Goal: Transaction & Acquisition: Purchase product/service

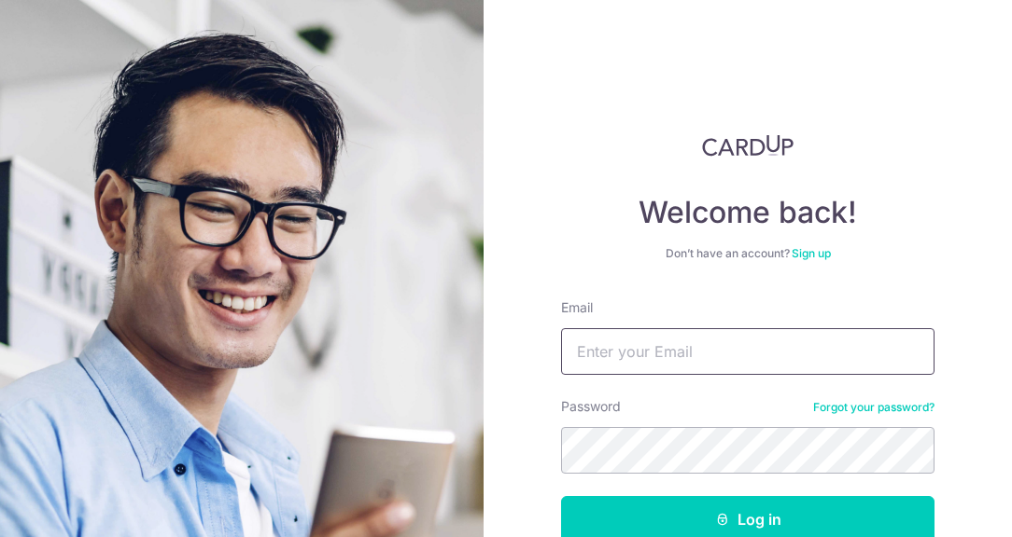
click at [693, 352] on input "Email" at bounding box center [747, 351] width 373 height 47
type input "[EMAIL_ADDRESS][DOMAIN_NAME]"
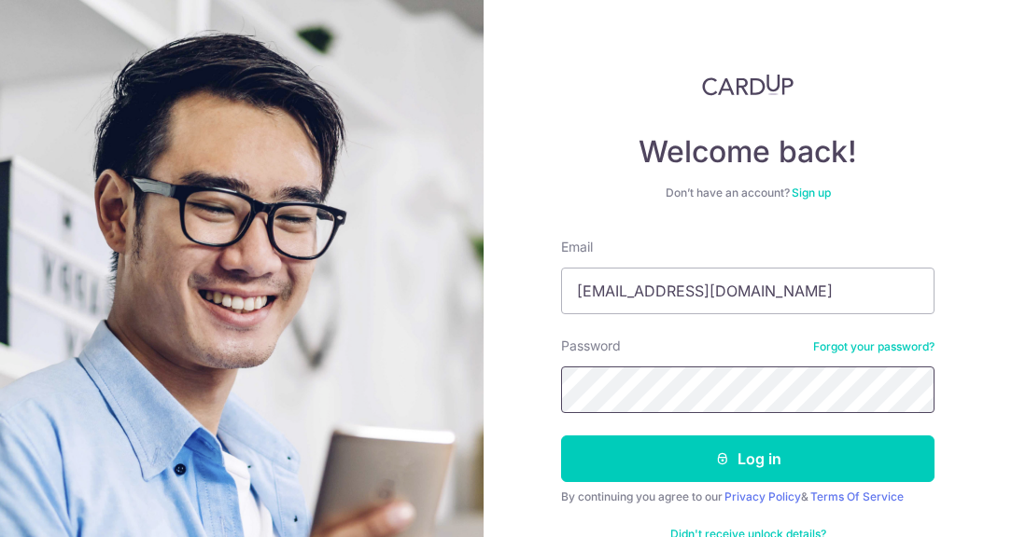
scroll to position [110, 0]
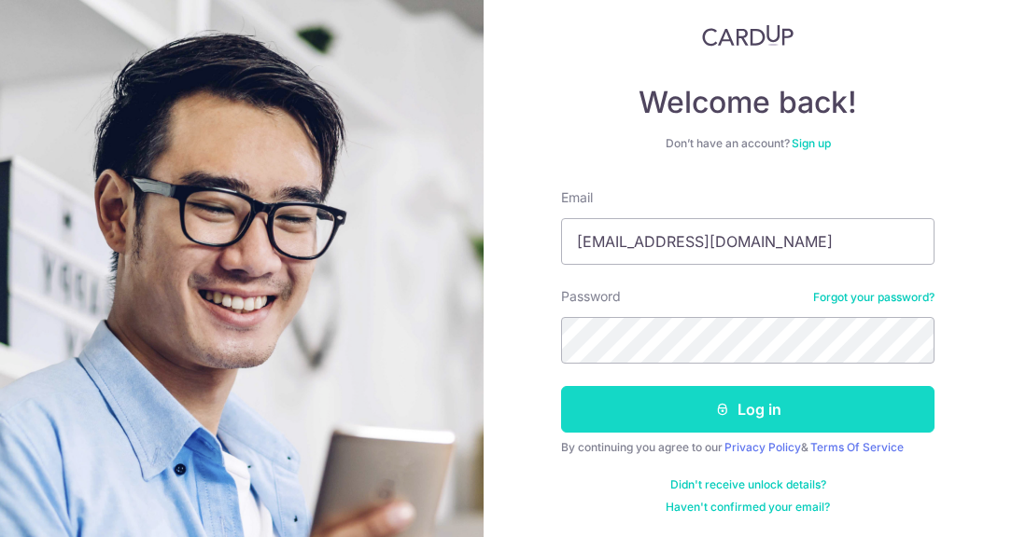
click at [719, 387] on button "Log in" at bounding box center [747, 409] width 373 height 47
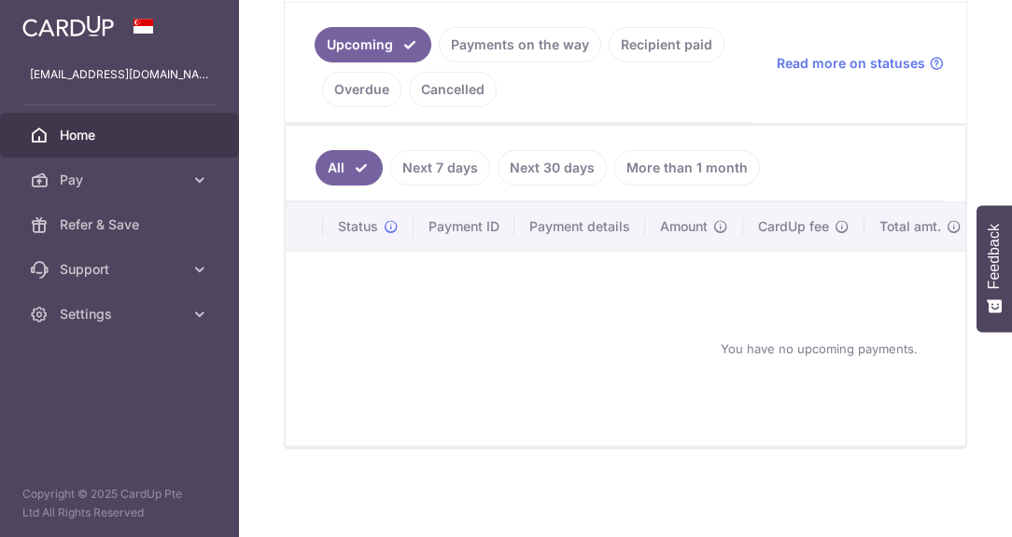
click at [481, 404] on div "You have no upcoming payments." at bounding box center [818, 349] width 1021 height 164
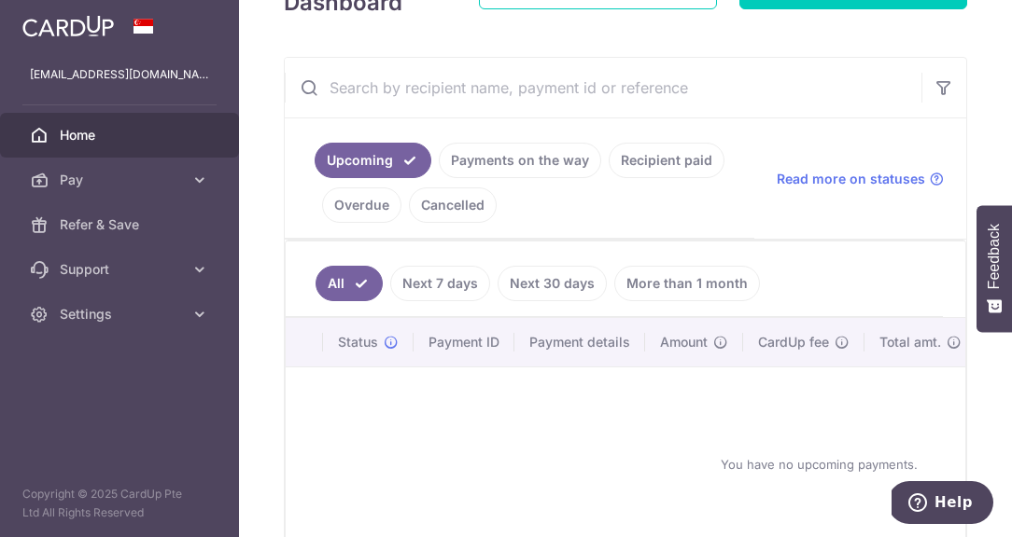
scroll to position [337, 0]
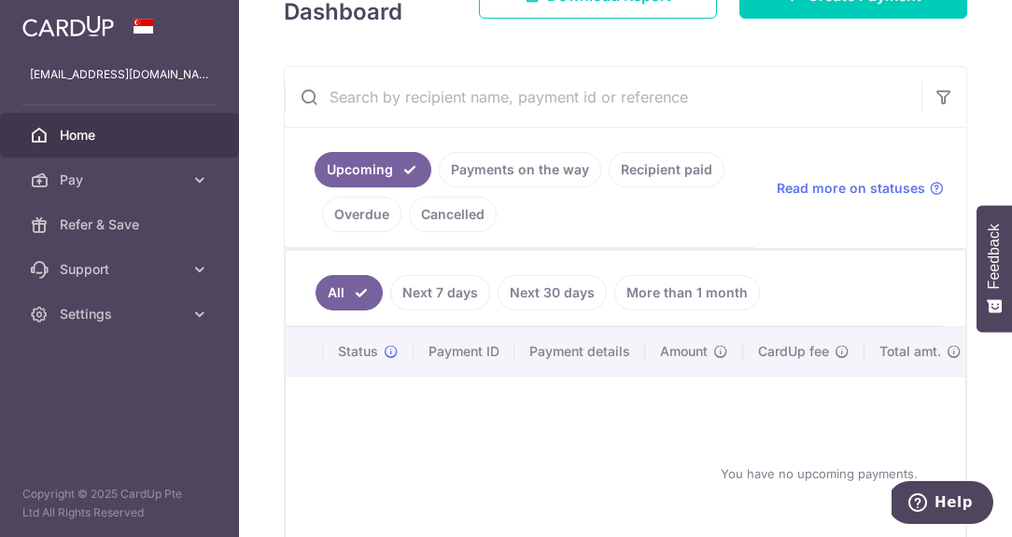
click at [634, 171] on link "Recipient paid" at bounding box center [666, 169] width 116 height 35
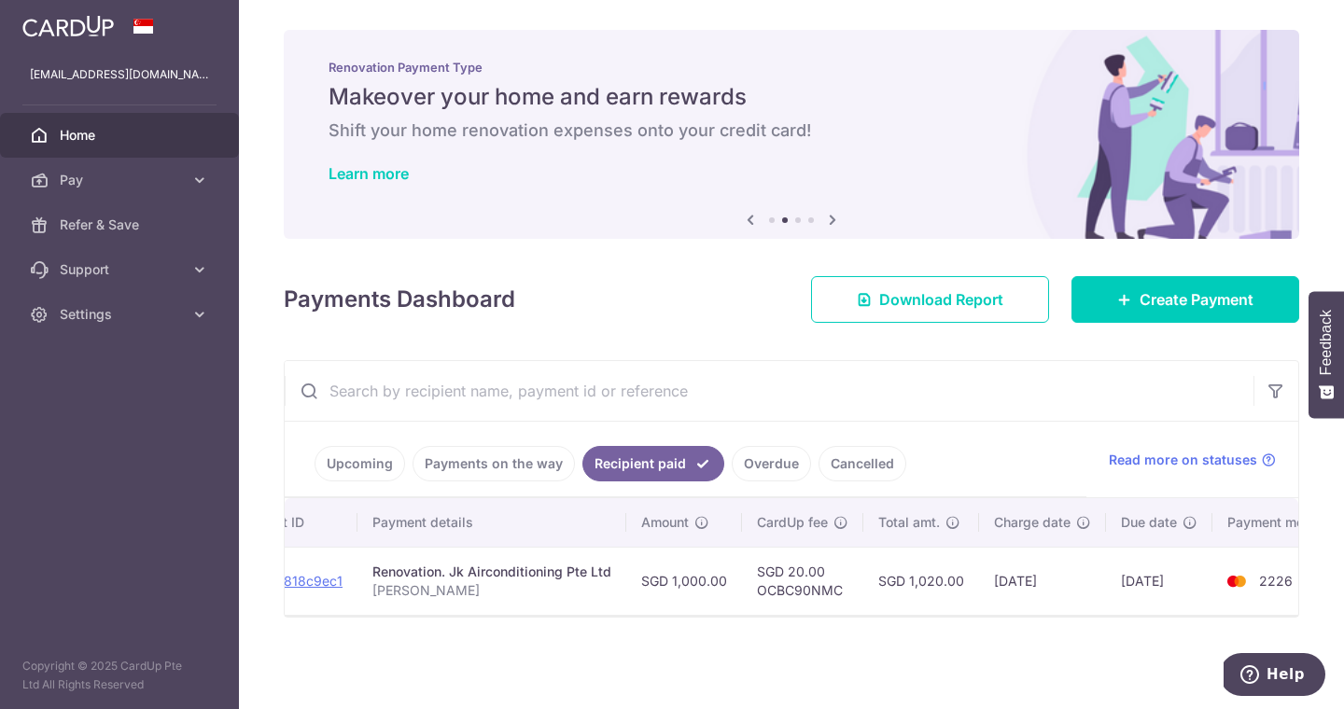
scroll to position [0, 299]
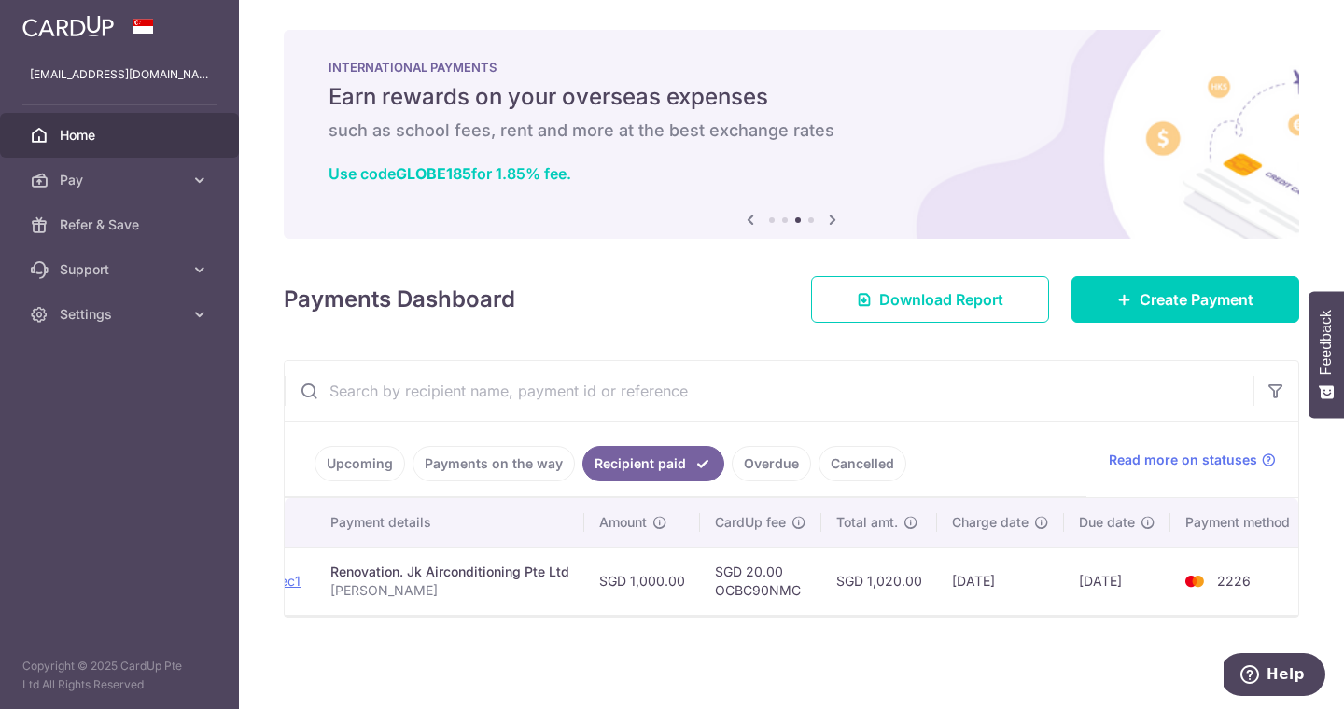
click at [854, 472] on link "Cancelled" at bounding box center [862, 463] width 88 height 35
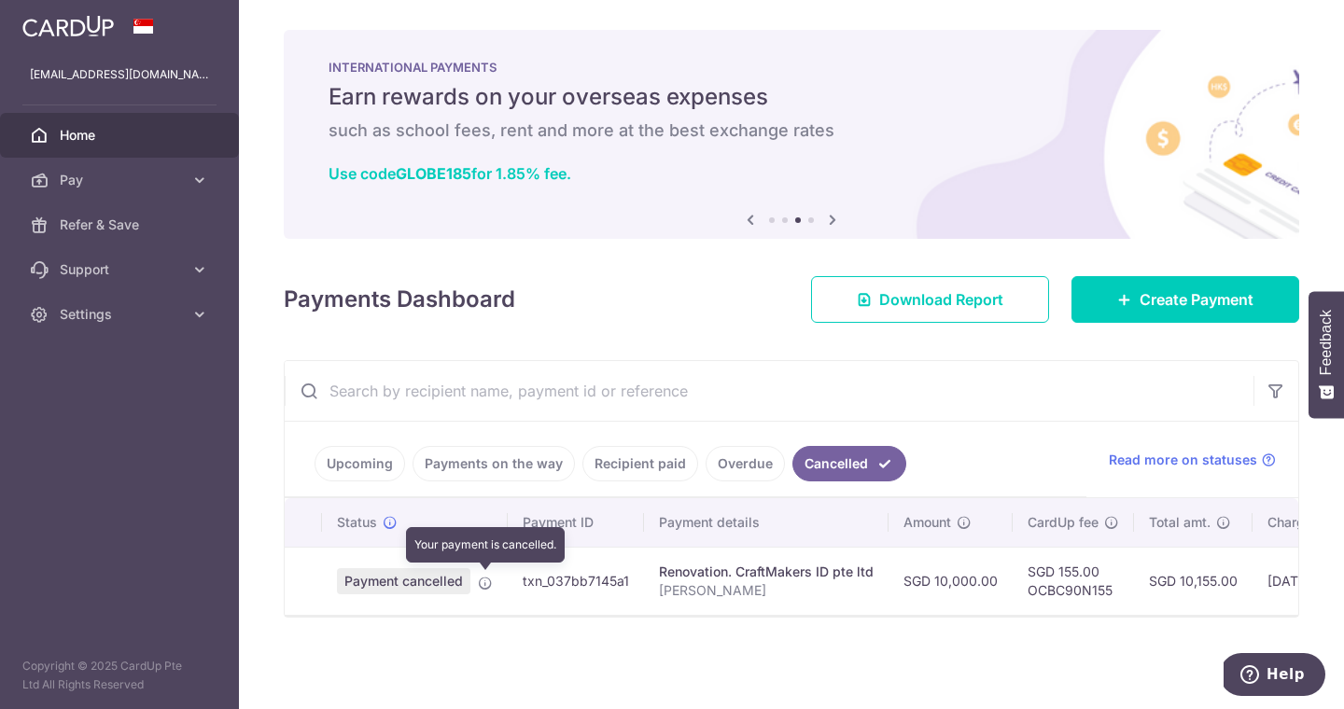
click at [481, 537] on icon at bounding box center [485, 583] width 15 height 15
click at [449, 537] on span "Payment cancelled" at bounding box center [403, 581] width 133 height 26
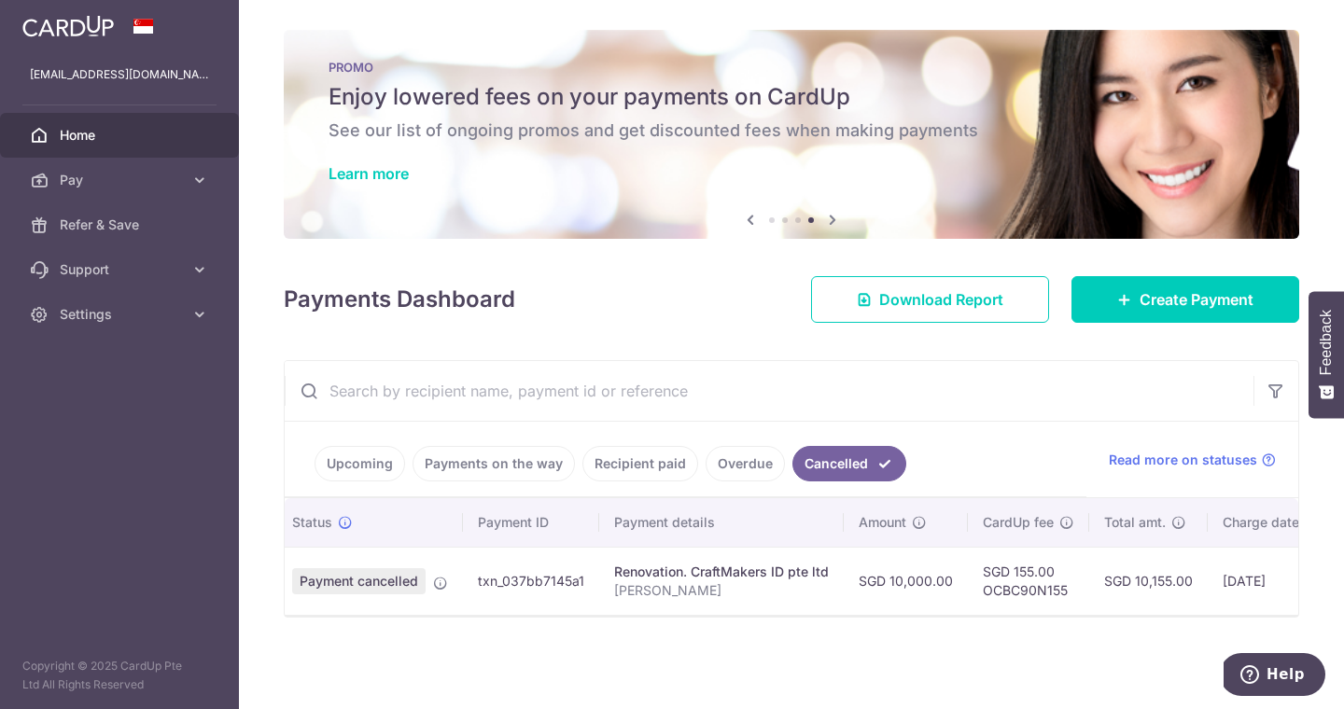
scroll to position [0, 49]
click at [739, 458] on link "Overdue" at bounding box center [744, 463] width 79 height 35
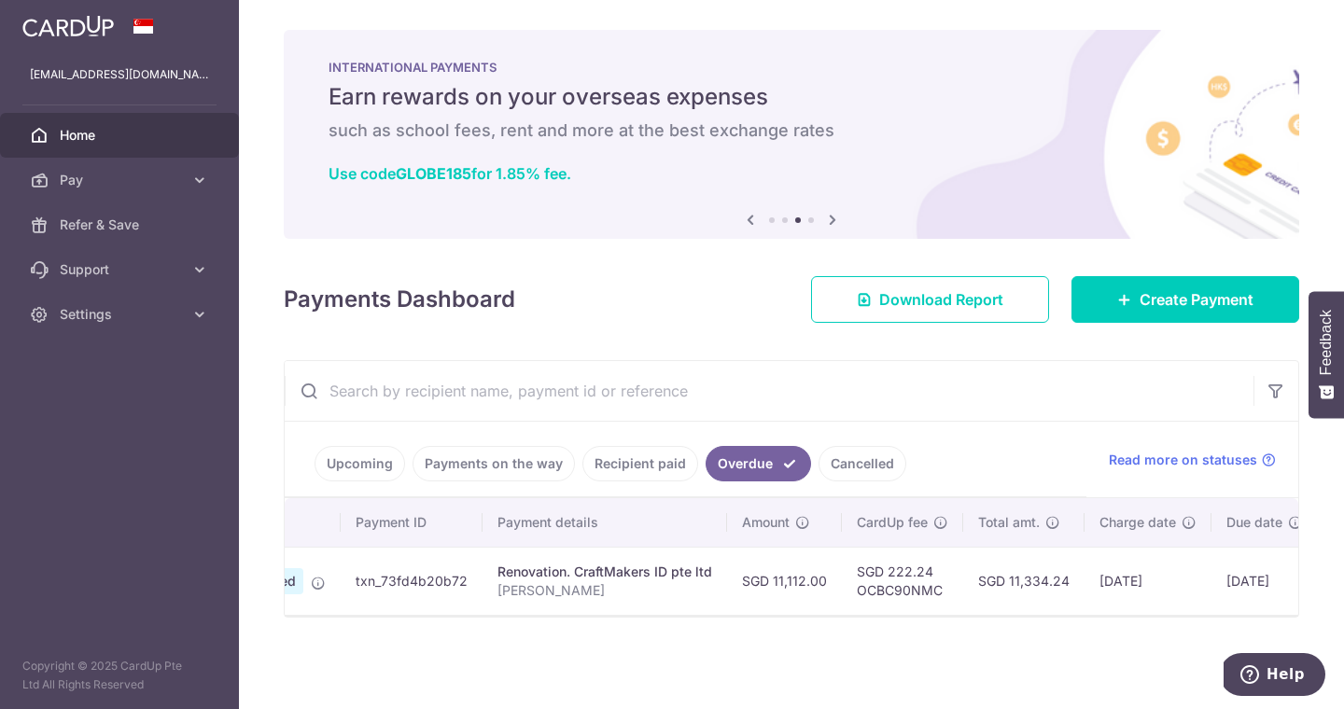
scroll to position [0, 0]
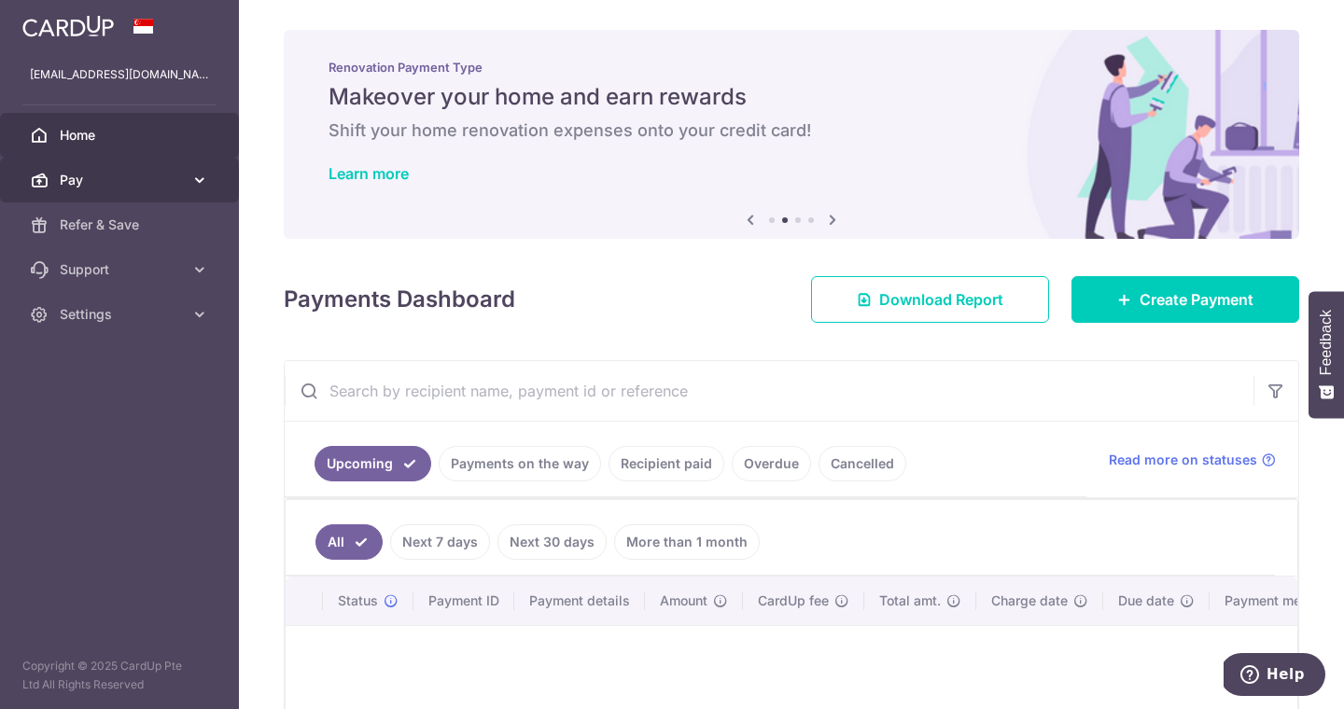
click at [178, 193] on link "Pay" at bounding box center [119, 180] width 239 height 45
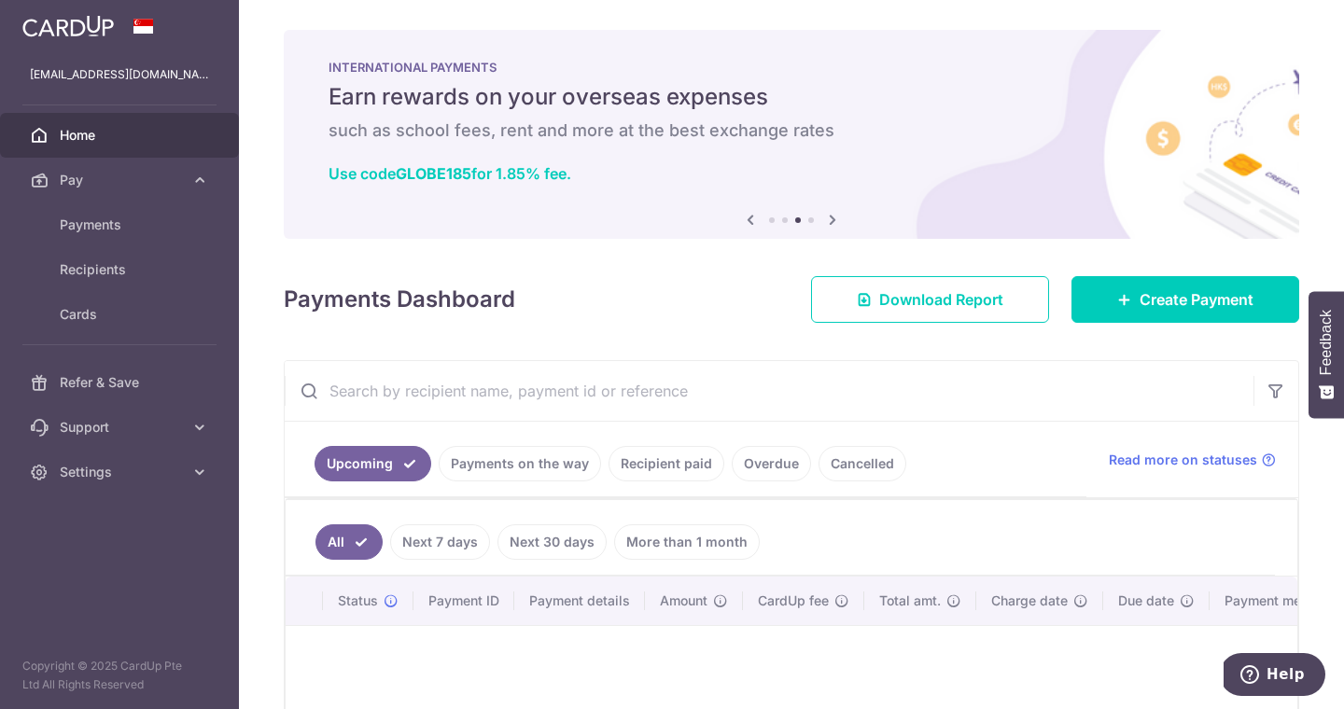
click at [765, 472] on link "Overdue" at bounding box center [771, 463] width 79 height 35
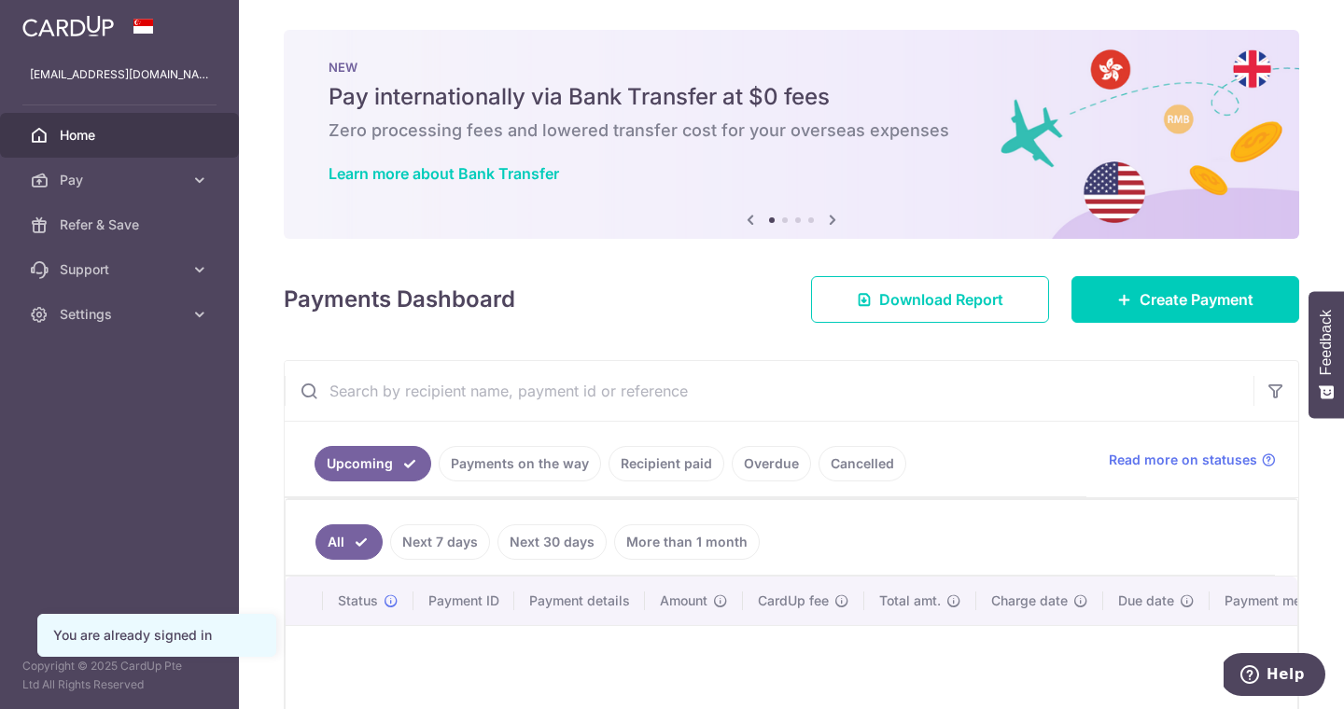
click at [765, 456] on link "Overdue" at bounding box center [771, 463] width 79 height 35
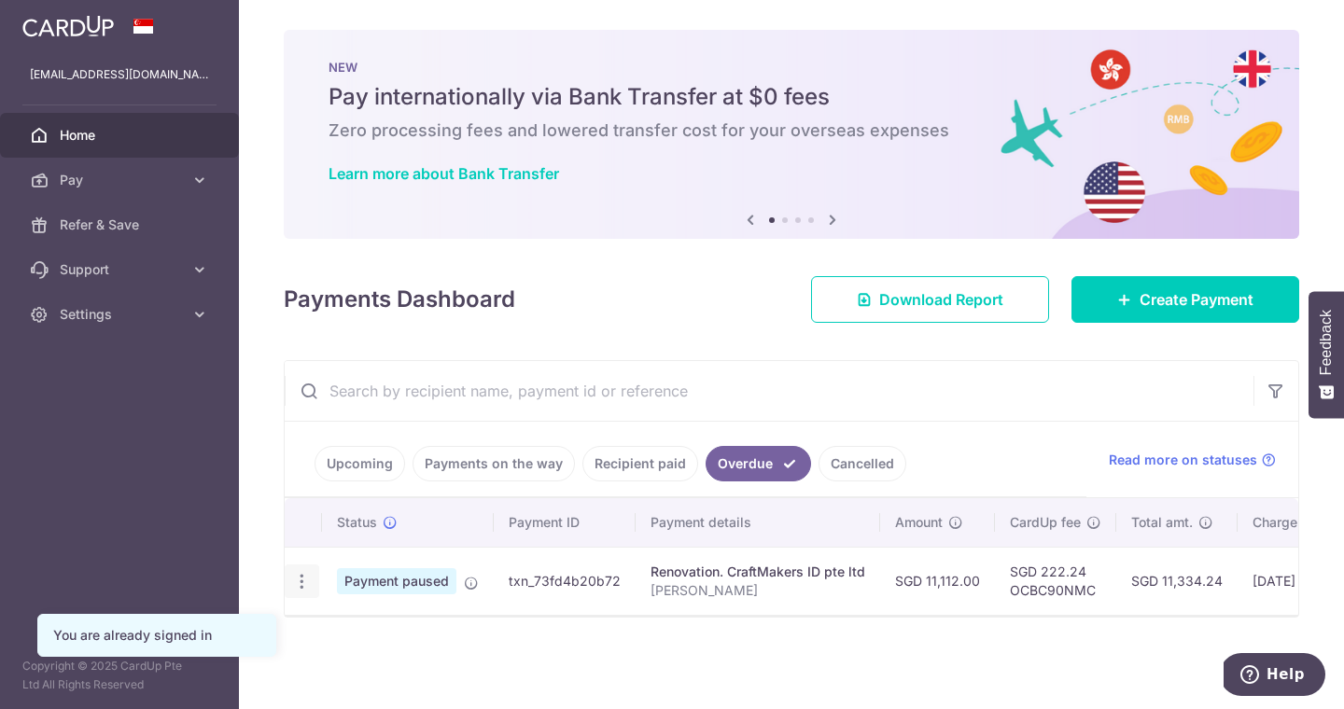
click at [307, 582] on icon "button" at bounding box center [302, 582] width 20 height 20
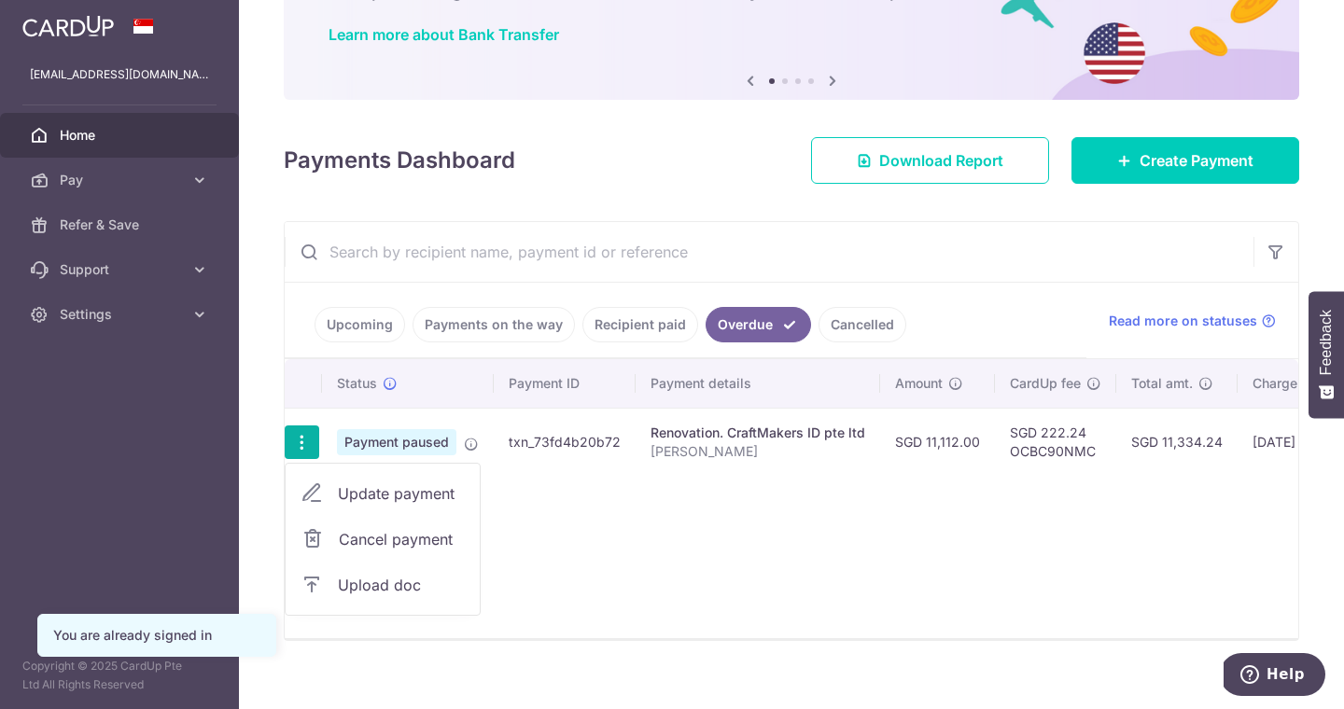
scroll to position [159, 0]
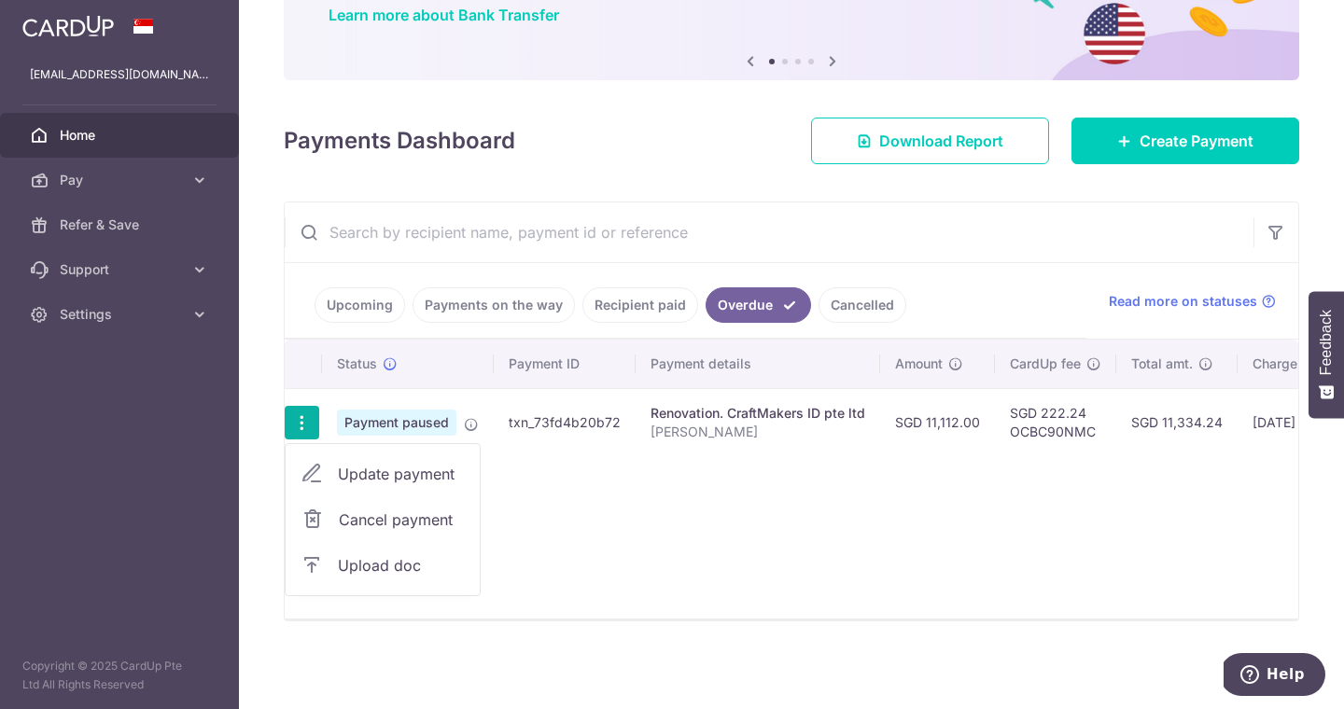
click at [344, 513] on span "Cancel payment" at bounding box center [401, 520] width 125 height 22
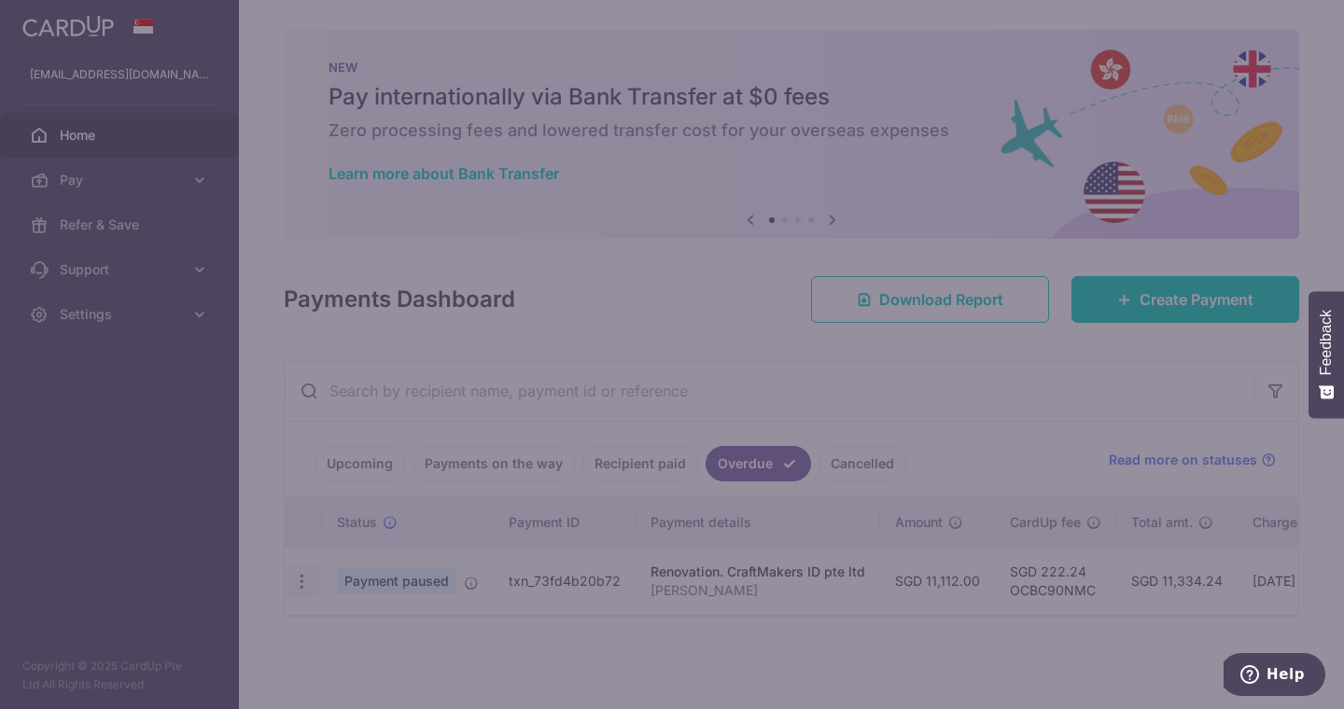
scroll to position [0, 0]
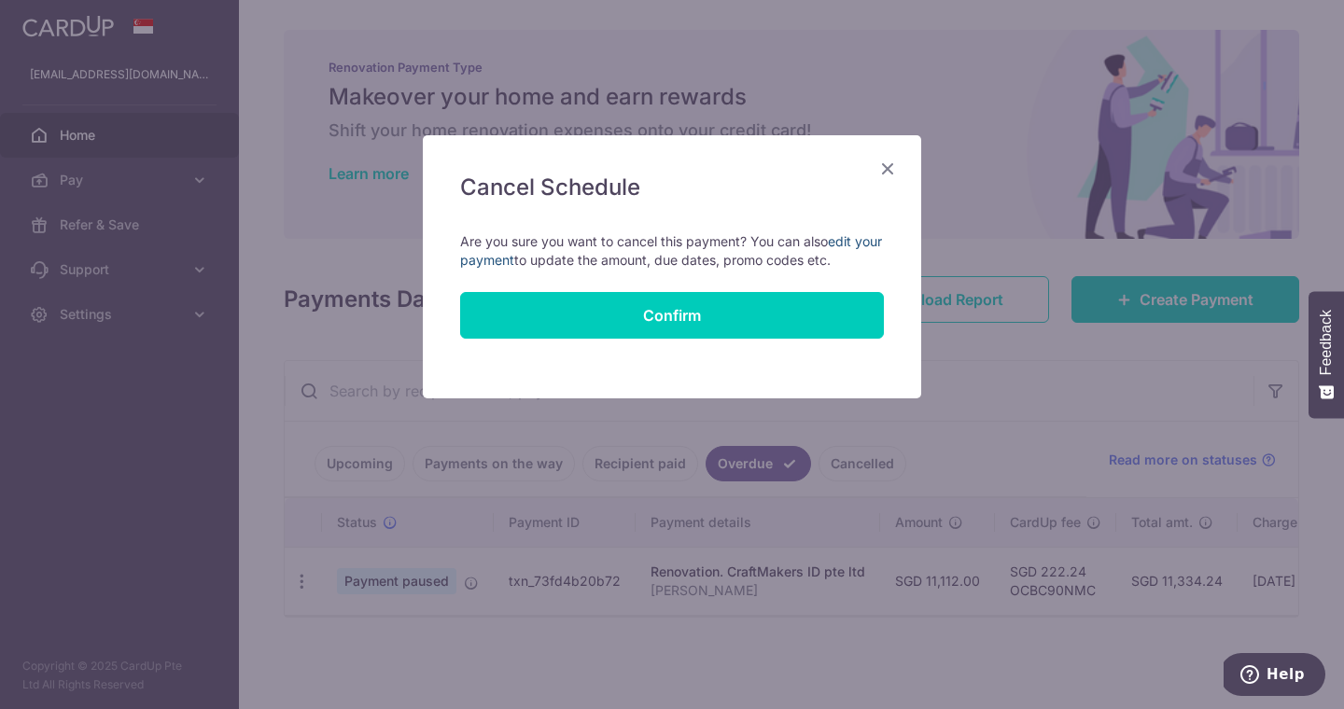
click at [513, 258] on link "edit your payment" at bounding box center [671, 250] width 422 height 35
click at [894, 172] on icon "Close" at bounding box center [887, 168] width 22 height 23
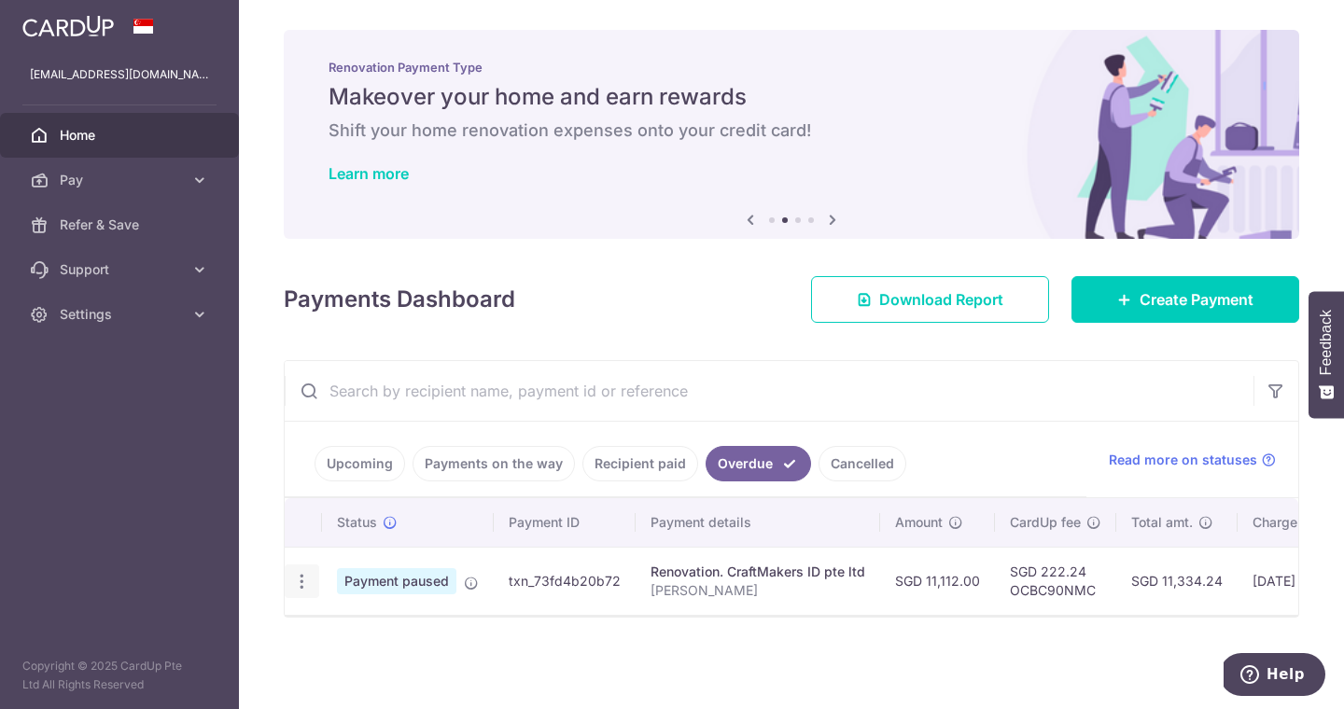
click at [310, 585] on icon "button" at bounding box center [302, 582] width 20 height 20
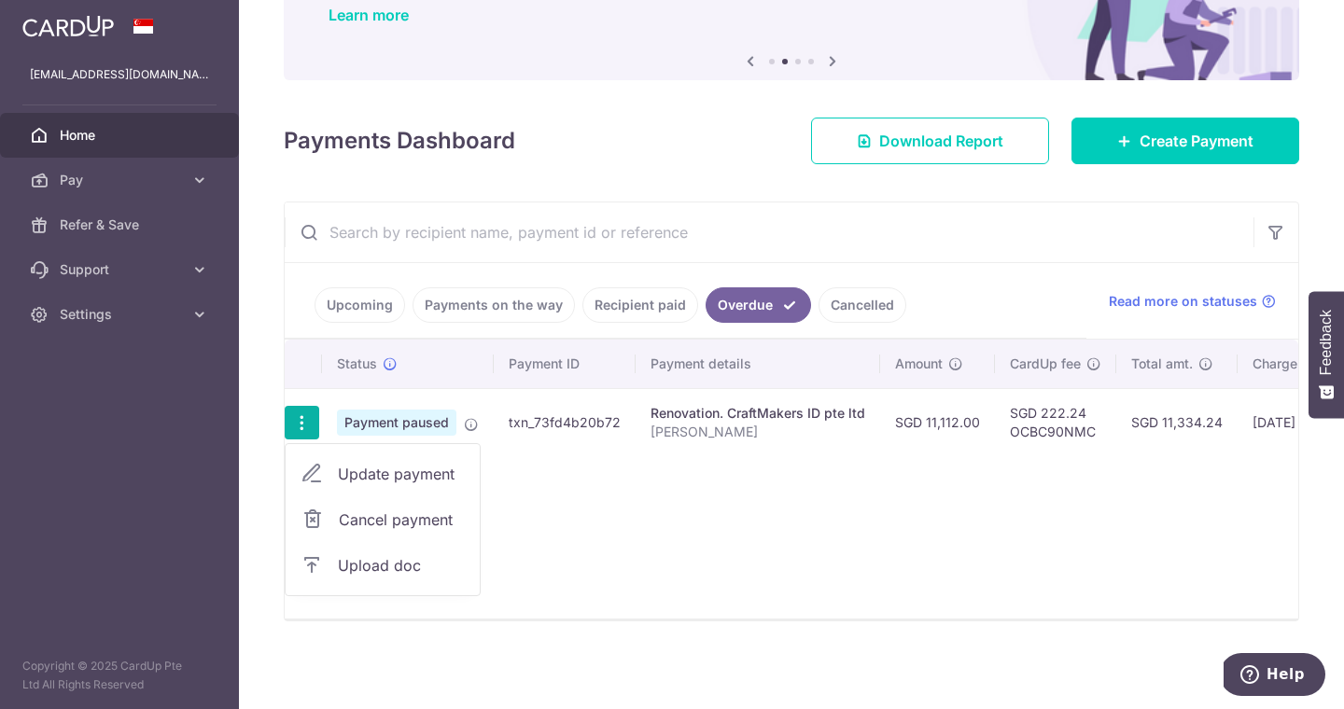
click at [395, 513] on span "Cancel payment" at bounding box center [401, 520] width 125 height 22
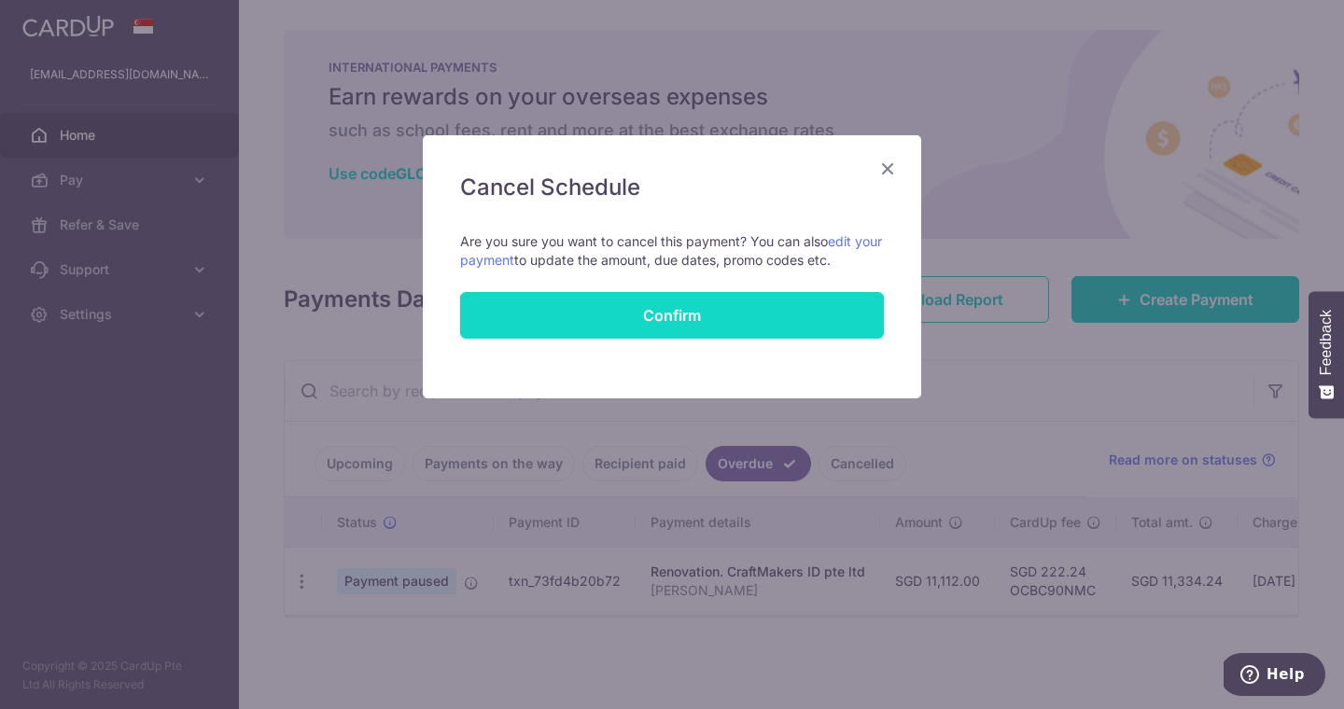
click at [605, 329] on button "Confirm" at bounding box center [672, 315] width 424 height 47
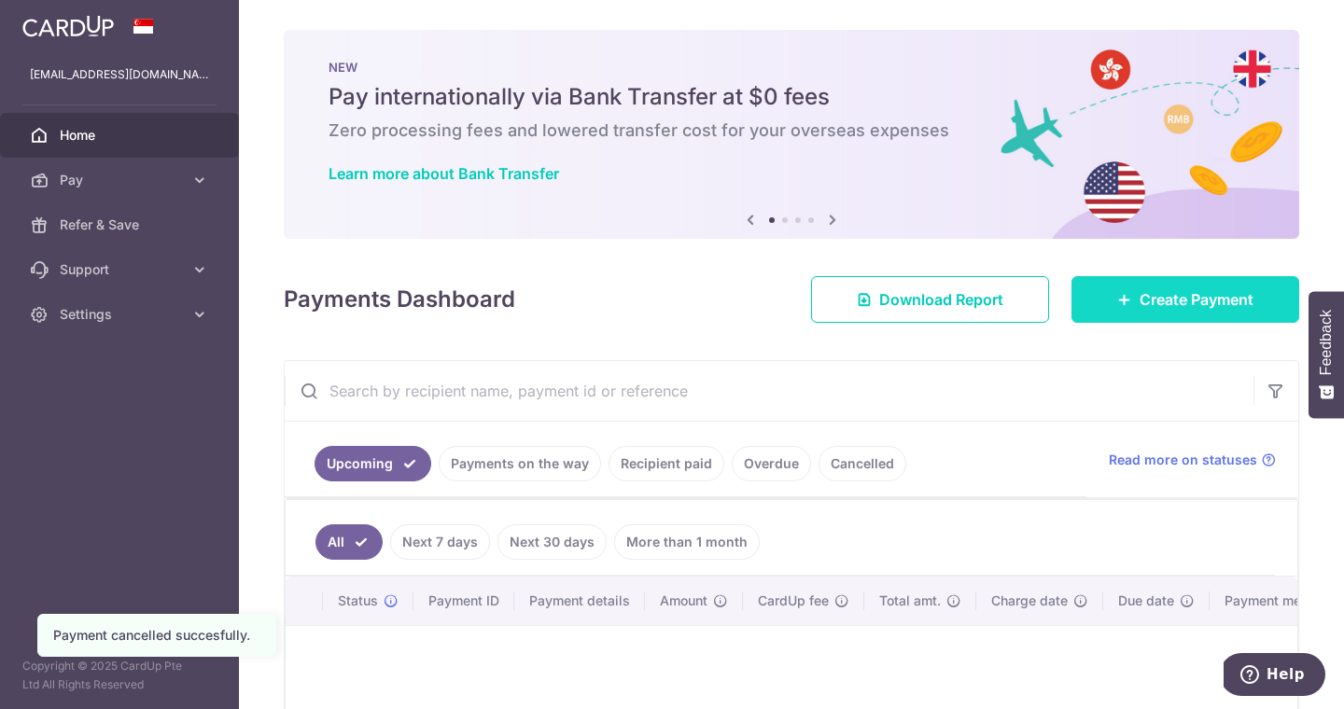
click at [1158, 304] on span "Create Payment" at bounding box center [1196, 299] width 114 height 22
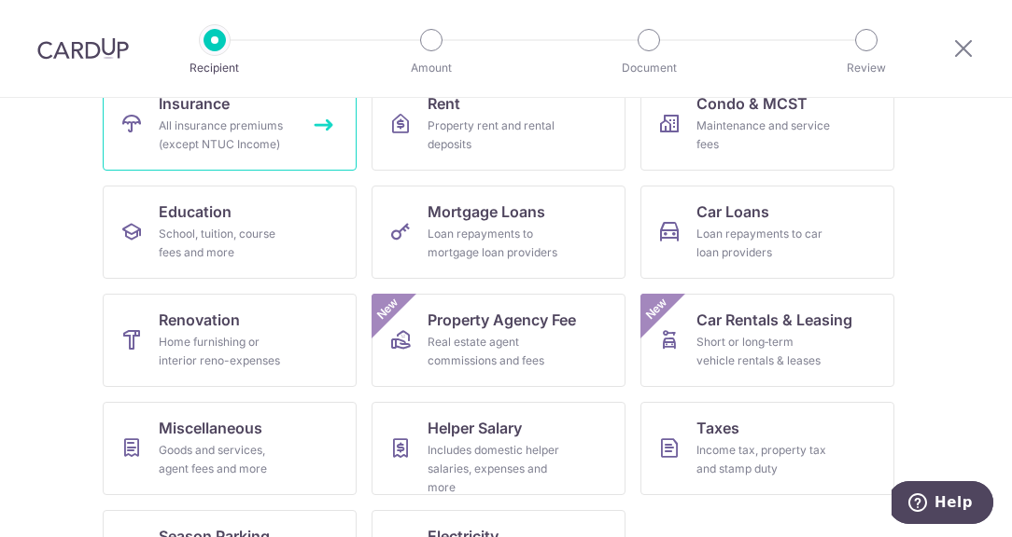
scroll to position [298, 0]
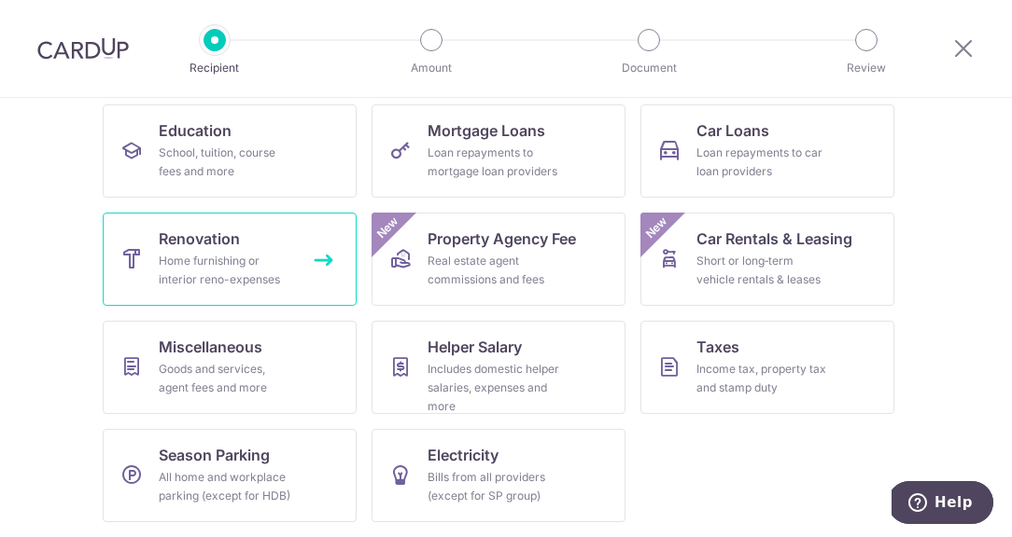
click at [210, 279] on div "Home furnishing or interior reno-expenses" at bounding box center [226, 270] width 134 height 37
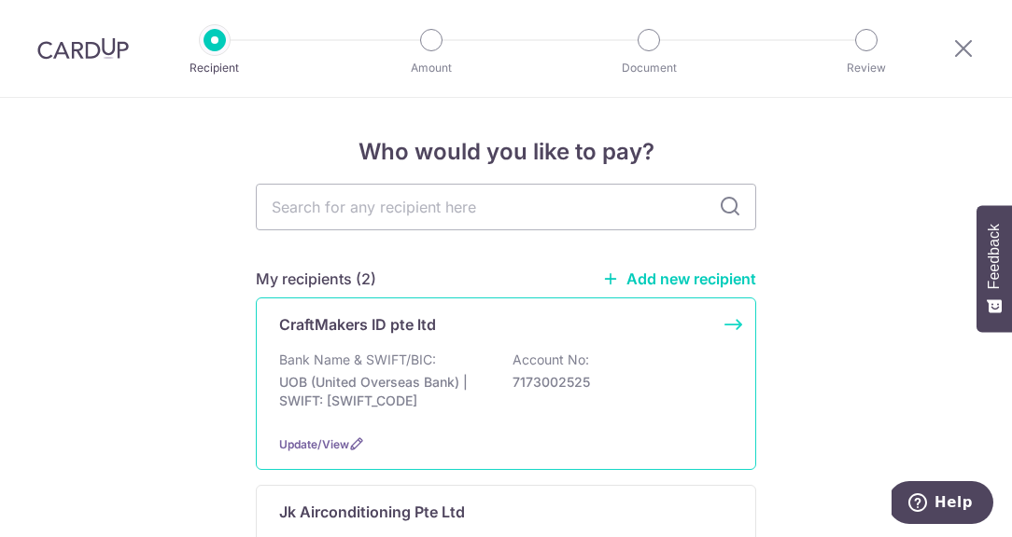
click at [484, 382] on p "UOB (United Overseas Bank) | SWIFT: [SWIFT_CODE]" at bounding box center [383, 391] width 209 height 37
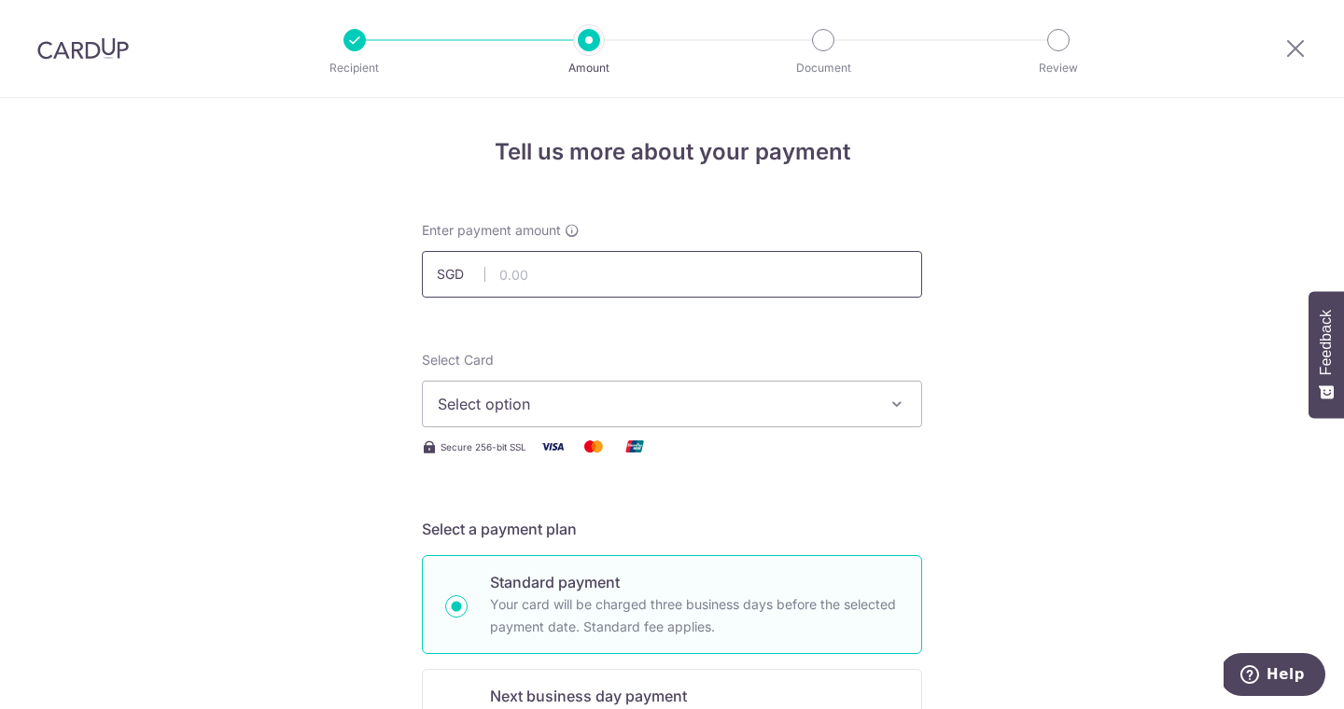
click at [516, 280] on input "text" at bounding box center [672, 274] width 500 height 47
type input "34,623.00"
click at [630, 401] on span "Select option" at bounding box center [655, 404] width 435 height 22
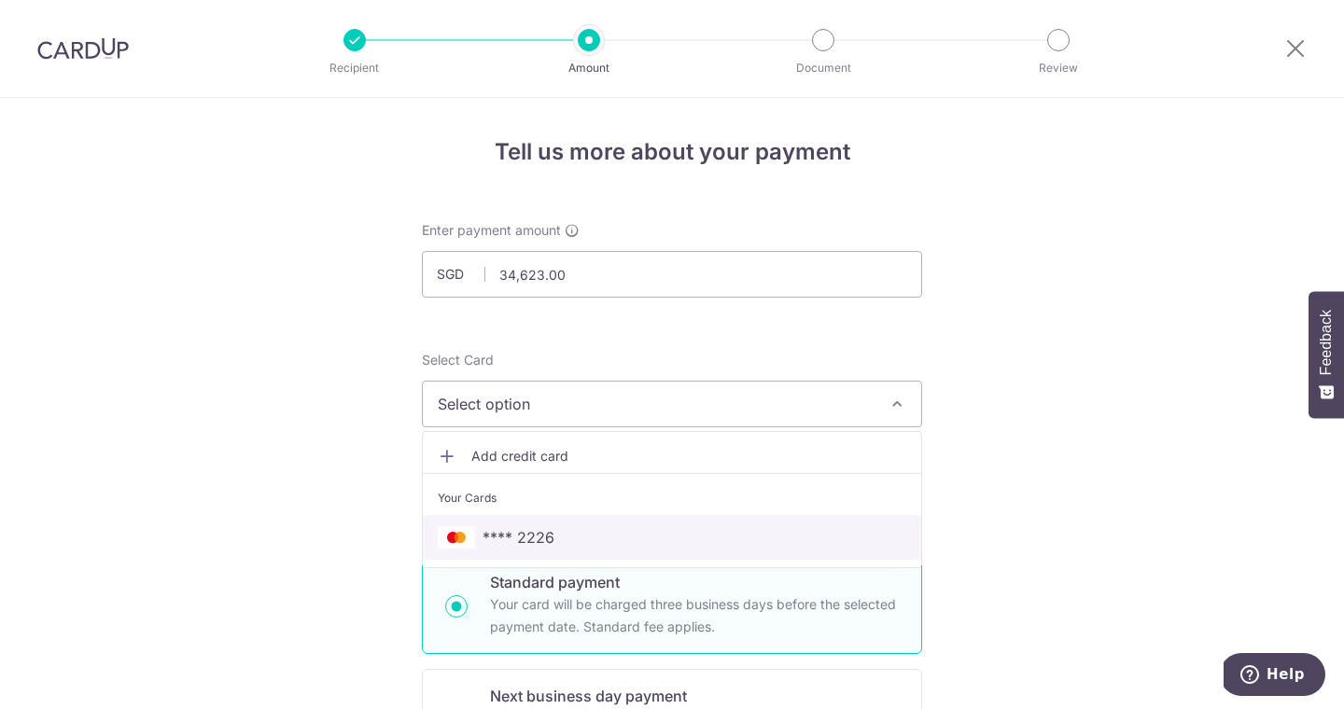
click at [587, 529] on span "**** 2226" at bounding box center [672, 537] width 468 height 22
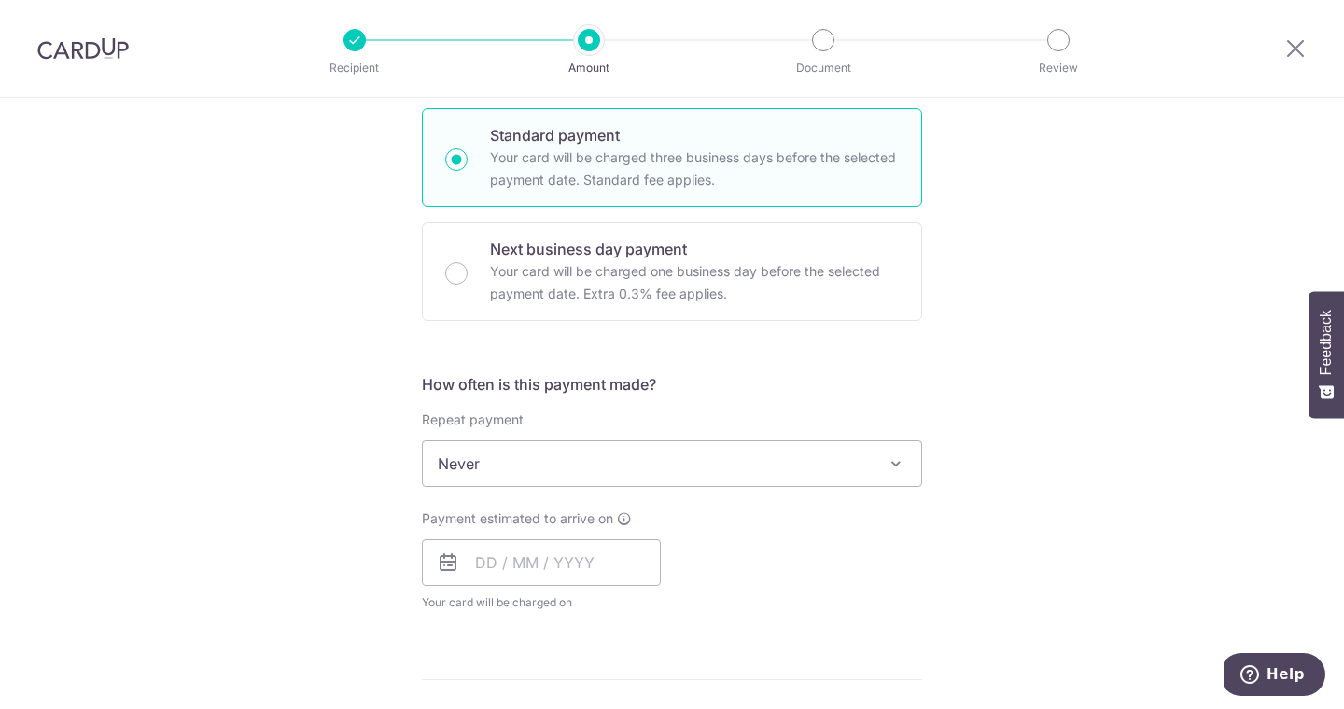
scroll to position [489, 0]
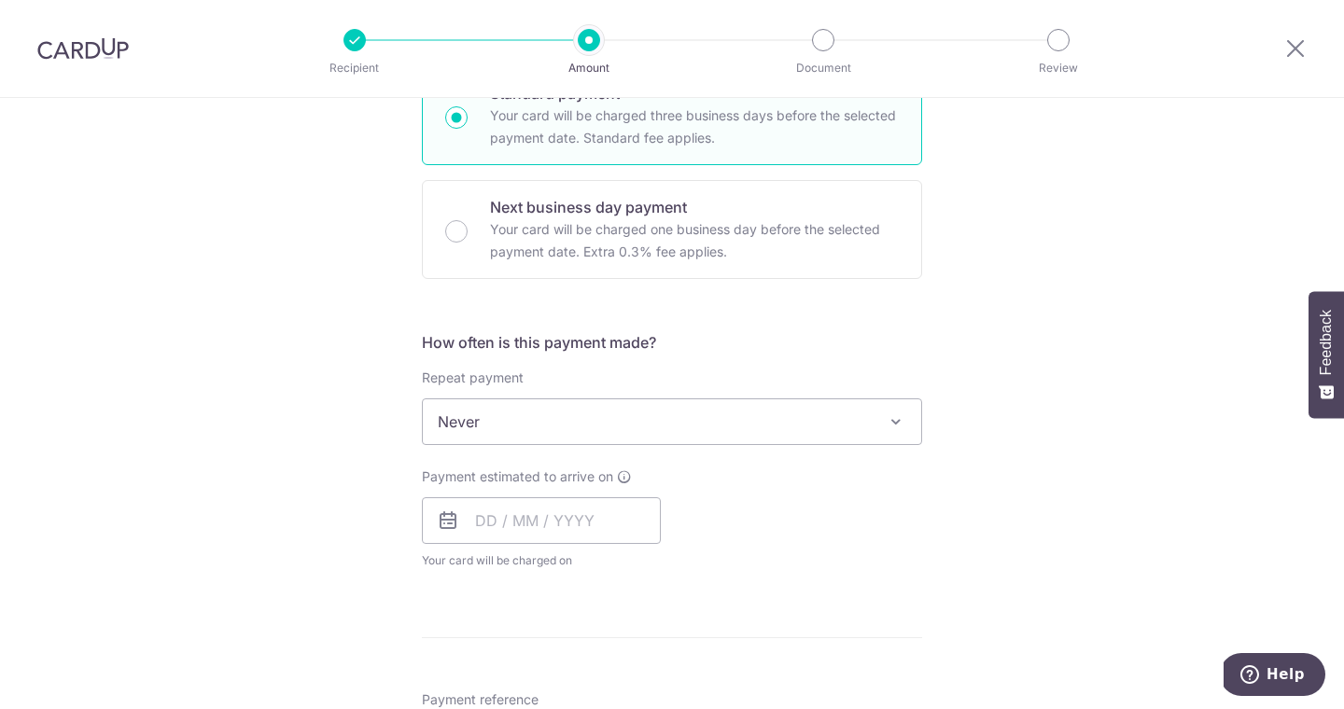
click at [828, 422] on span "Never" at bounding box center [672, 421] width 498 height 45
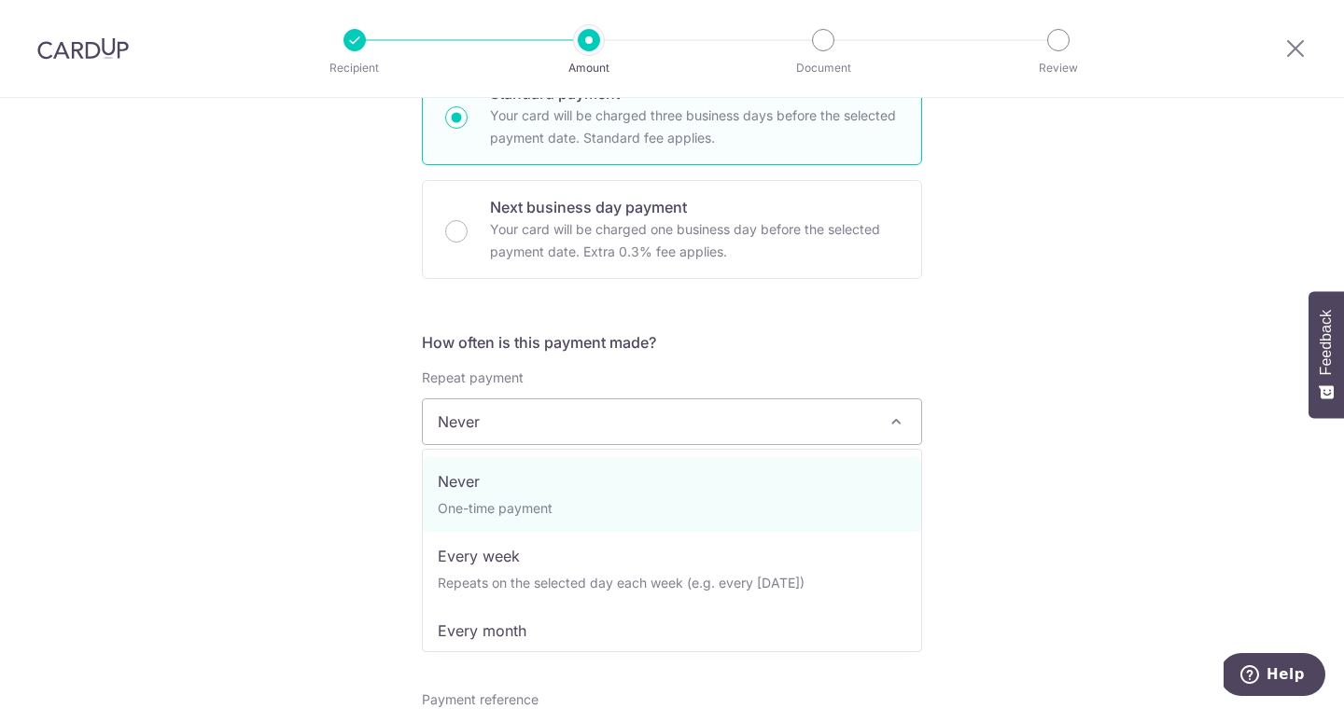
click at [994, 454] on div "Tell us more about your payment Enter payment amount SGD 34,623.00 34623.00 Sel…" at bounding box center [672, 515] width 1344 height 1813
click at [601, 415] on span "Never" at bounding box center [672, 421] width 498 height 45
click at [1011, 402] on div "Tell us more about your payment Enter payment amount SGD 34,623.00 34623.00 Sel…" at bounding box center [672, 515] width 1344 height 1813
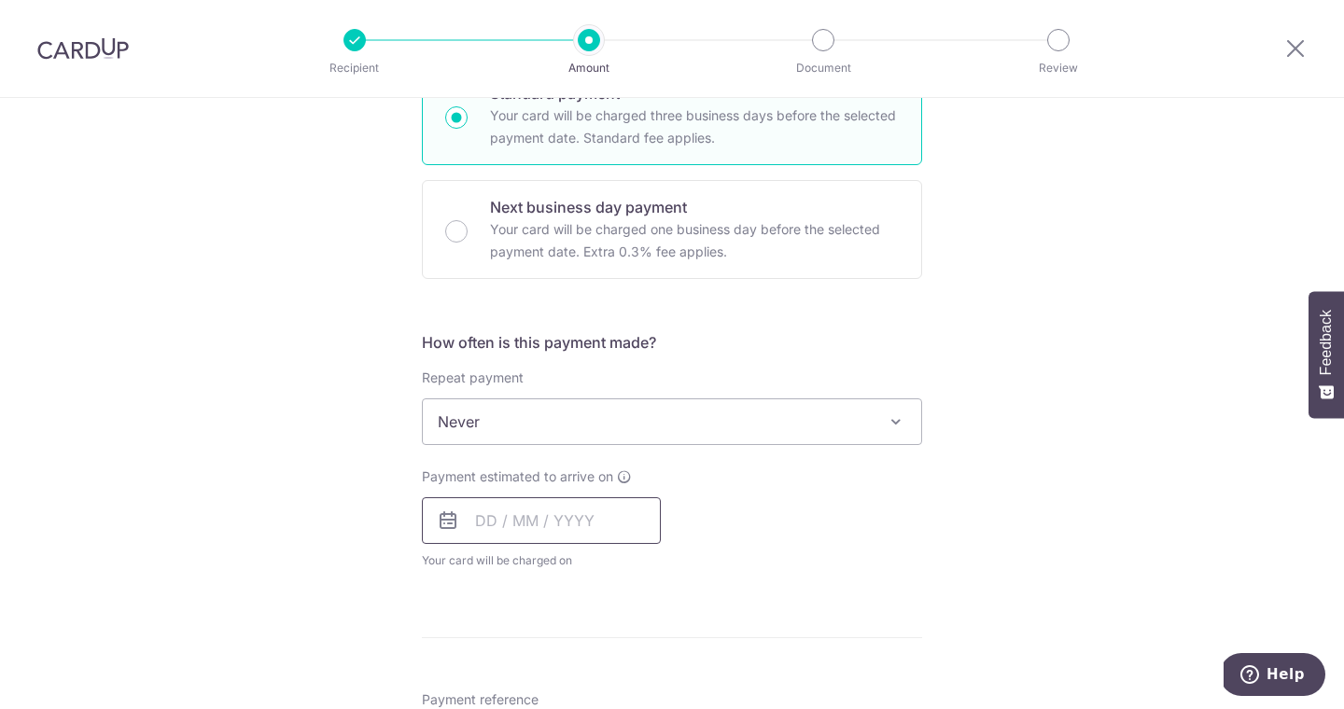
click at [541, 534] on input "text" at bounding box center [541, 520] width 239 height 47
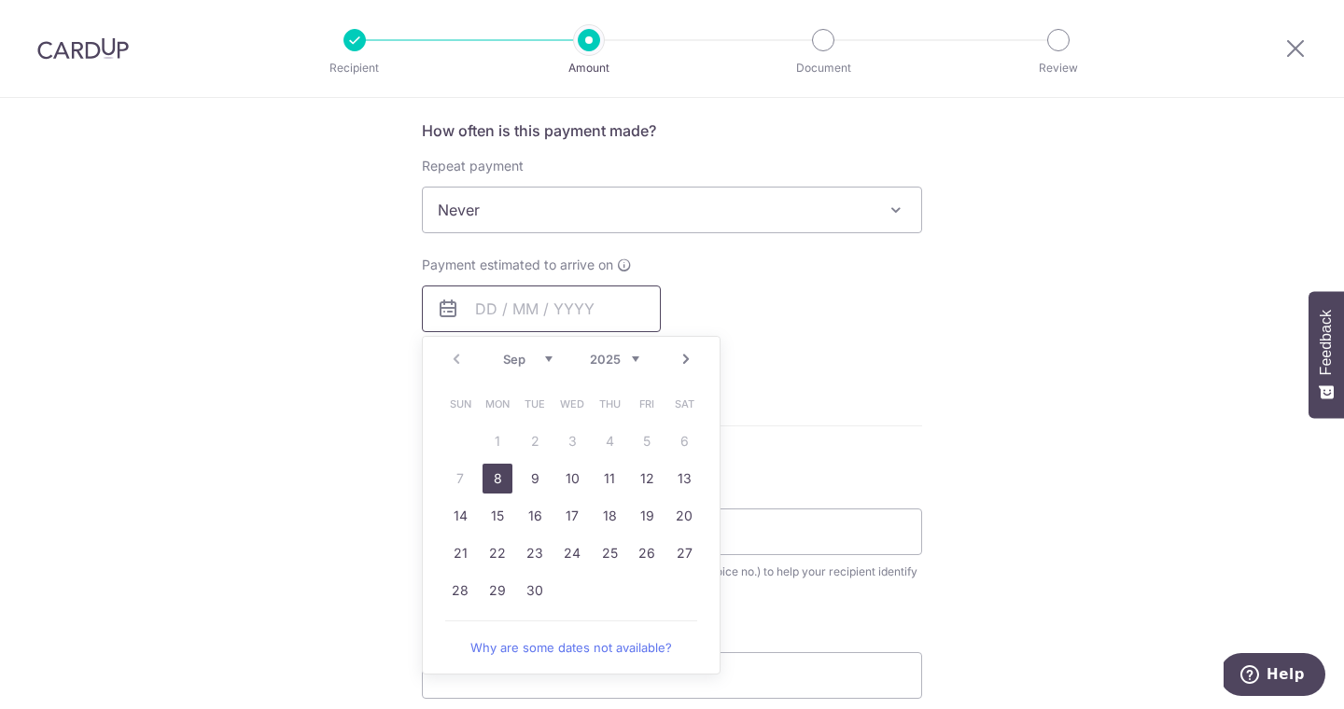
scroll to position [719, 0]
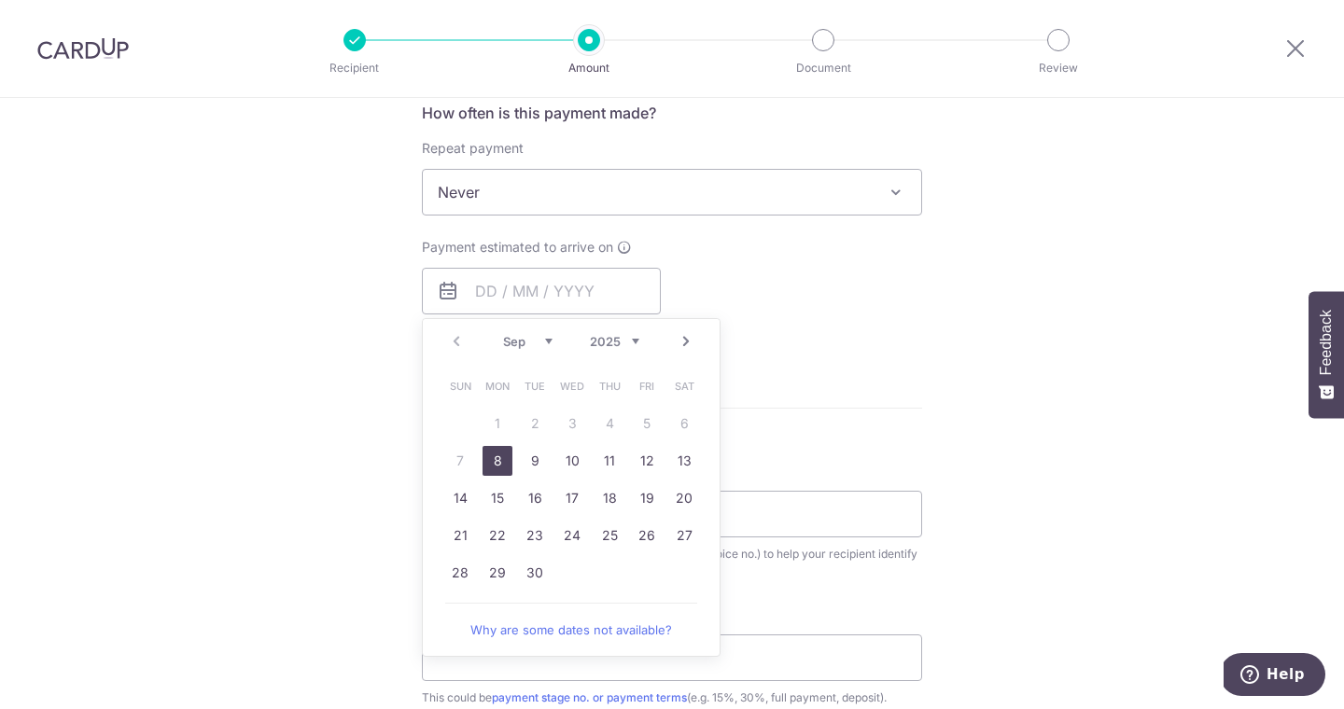
click at [495, 465] on link "8" at bounding box center [497, 461] width 30 height 30
type input "[DATE]"
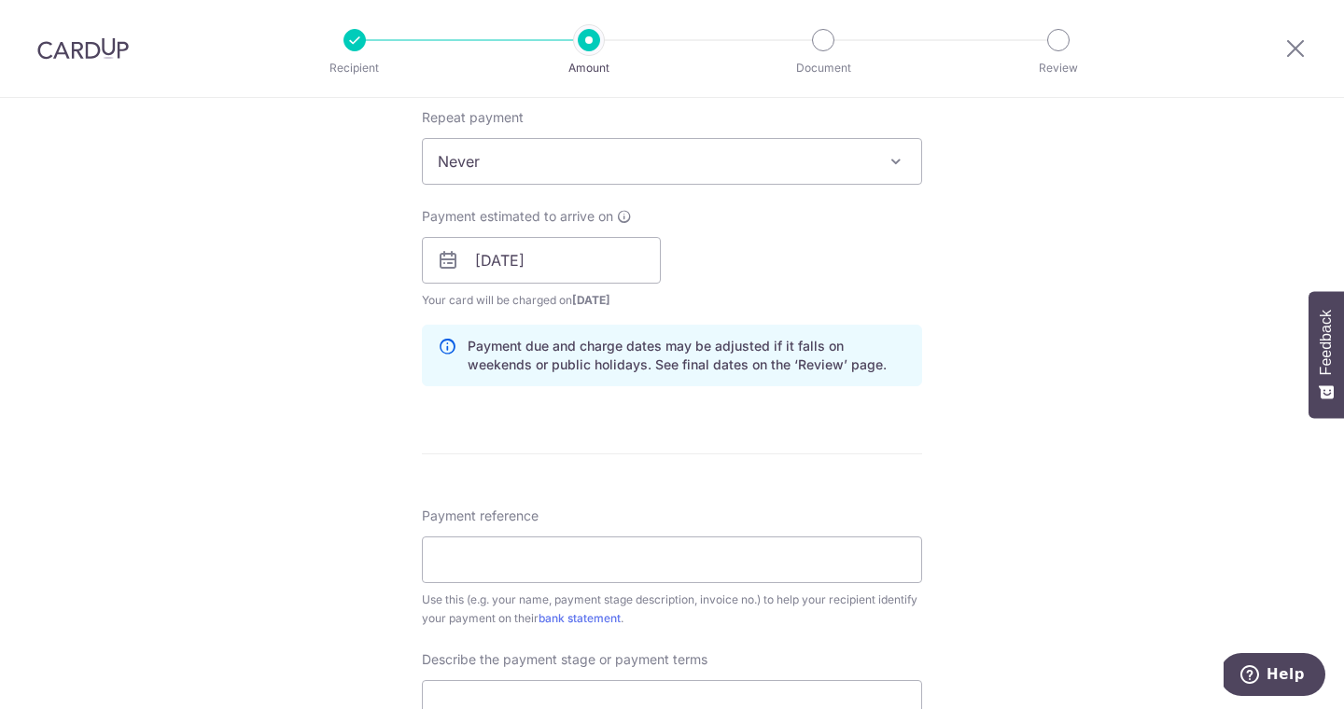
scroll to position [839, 0]
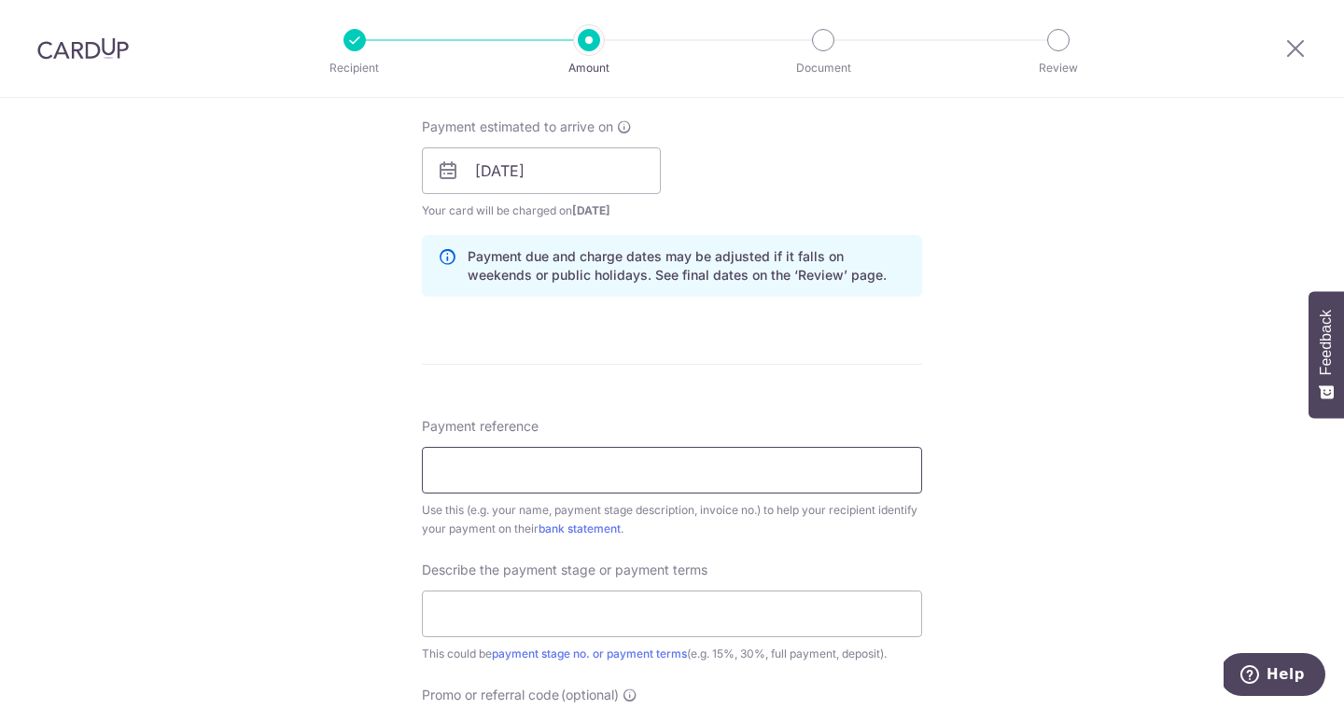
click at [544, 477] on input "Payment reference" at bounding box center [672, 470] width 500 height 47
type input "[PERSON_NAME]"
click at [624, 537] on input "text" at bounding box center [672, 614] width 500 height 47
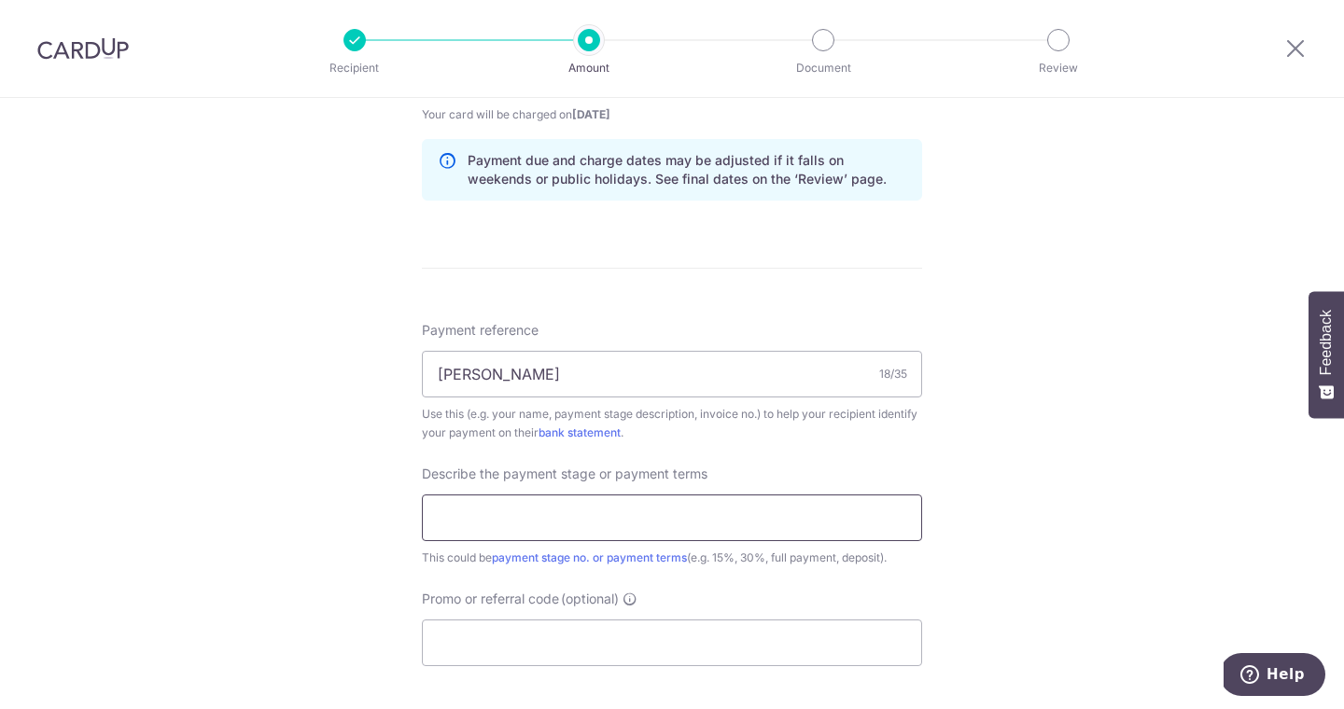
scroll to position [940, 0]
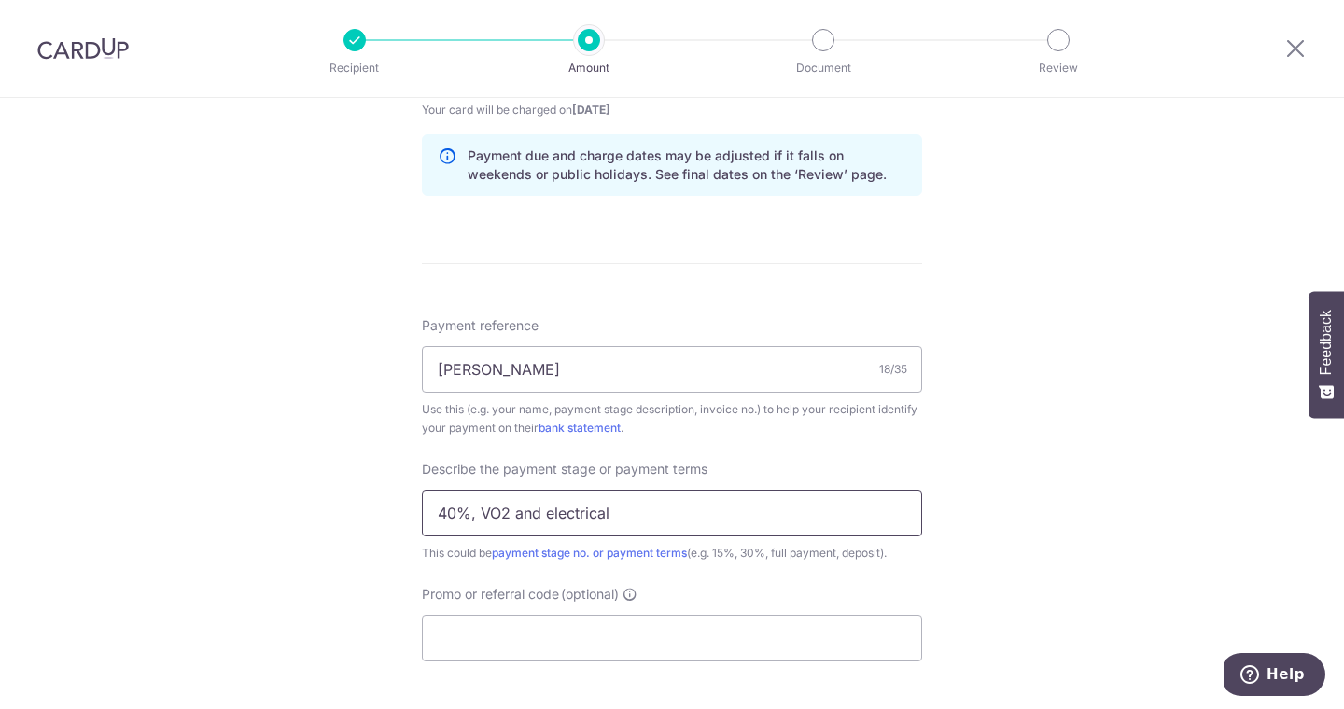
type input "40%, VO2 and electrical"
click at [810, 537] on div "Payment reference Anastasia Darwitan 18/35 Use this (e.g. your name, payment st…" at bounding box center [672, 488] width 500 height 345
click at [623, 537] on input "Promo or referral code (optional)" at bounding box center [672, 638] width 500 height 47
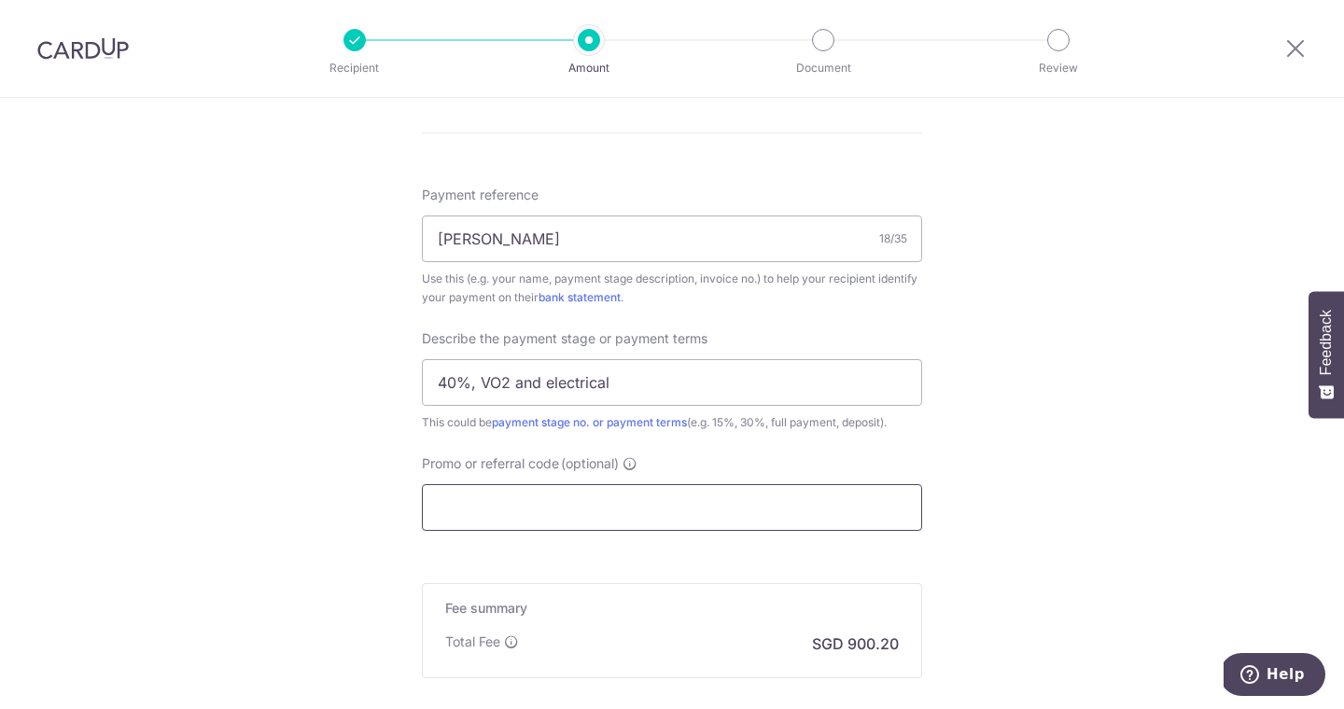
scroll to position [1114, 0]
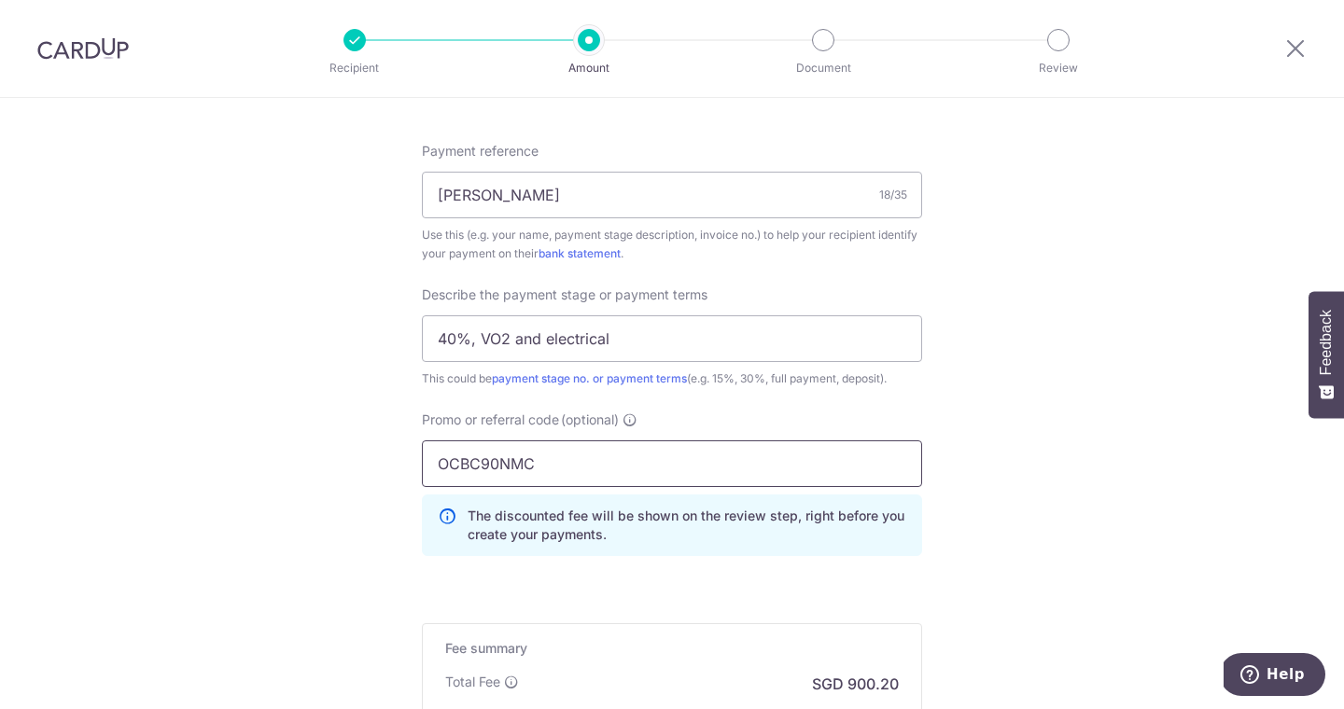
type input "OCBC90NMC"
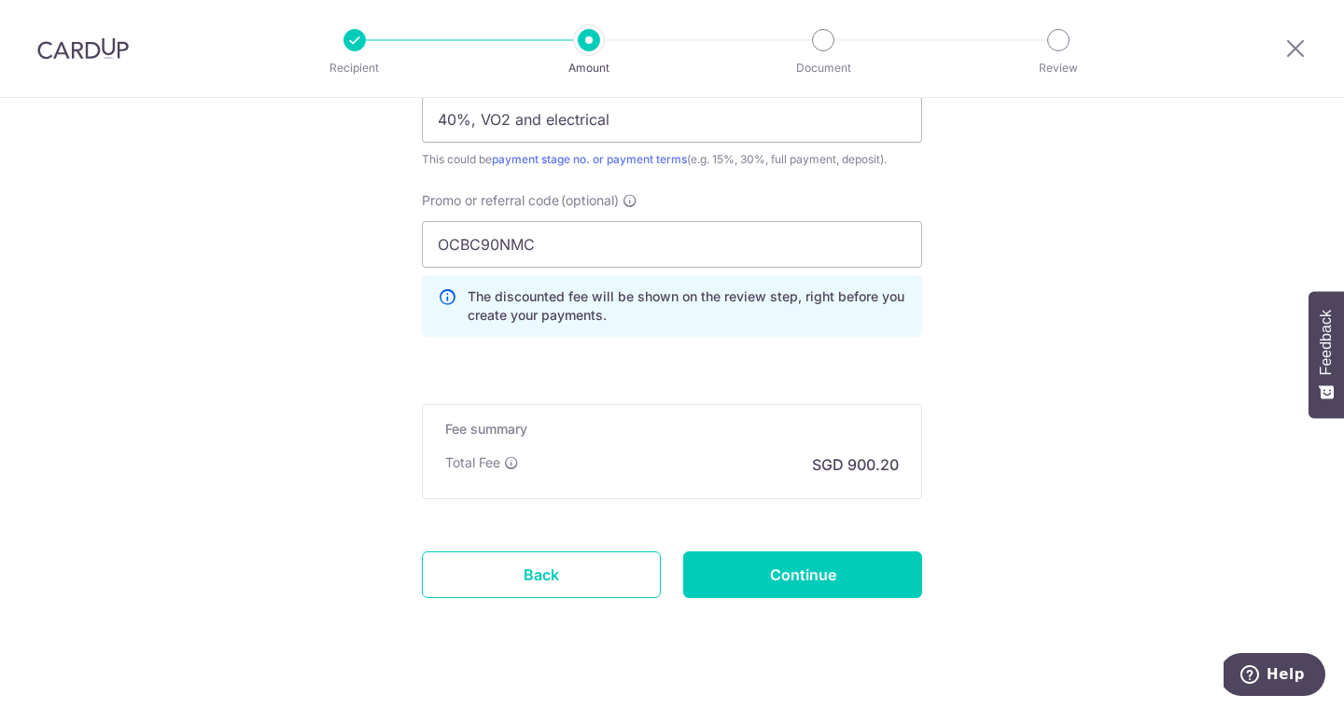
scroll to position [1362, 0]
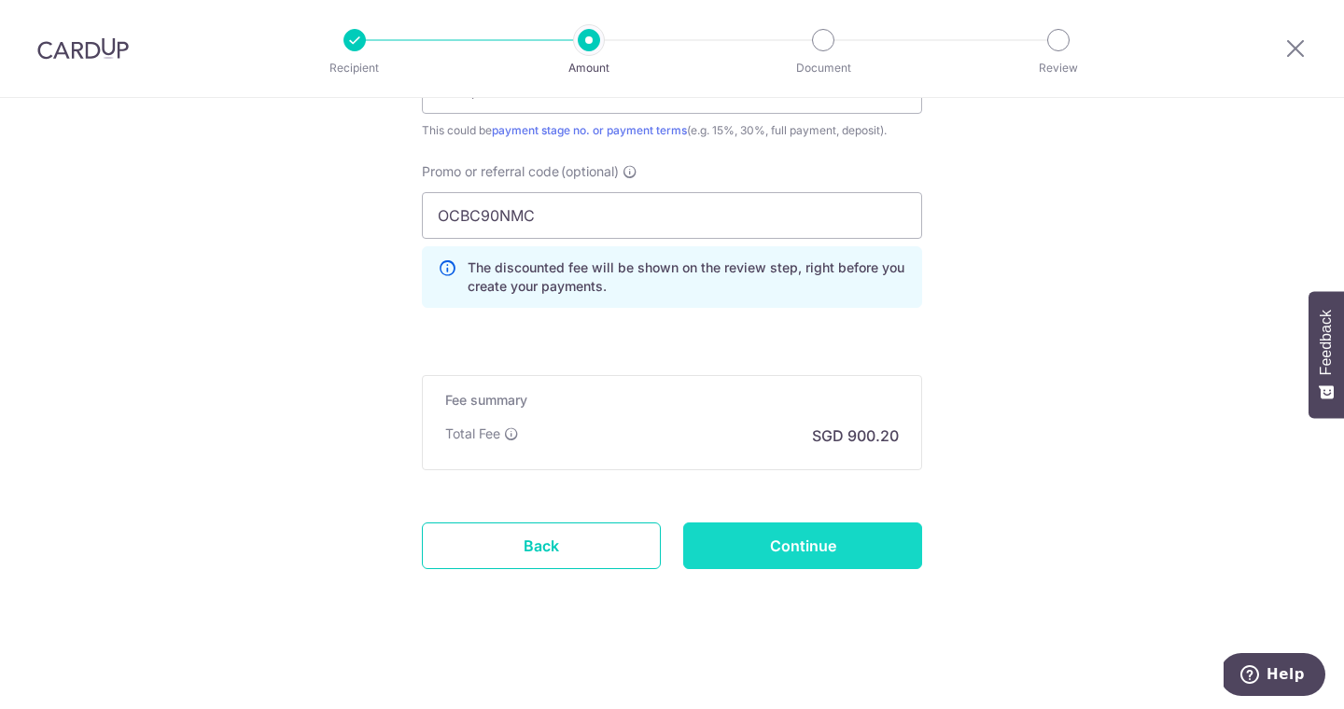
click at [827, 537] on input "Continue" at bounding box center [802, 546] width 239 height 47
type input "Create Schedule"
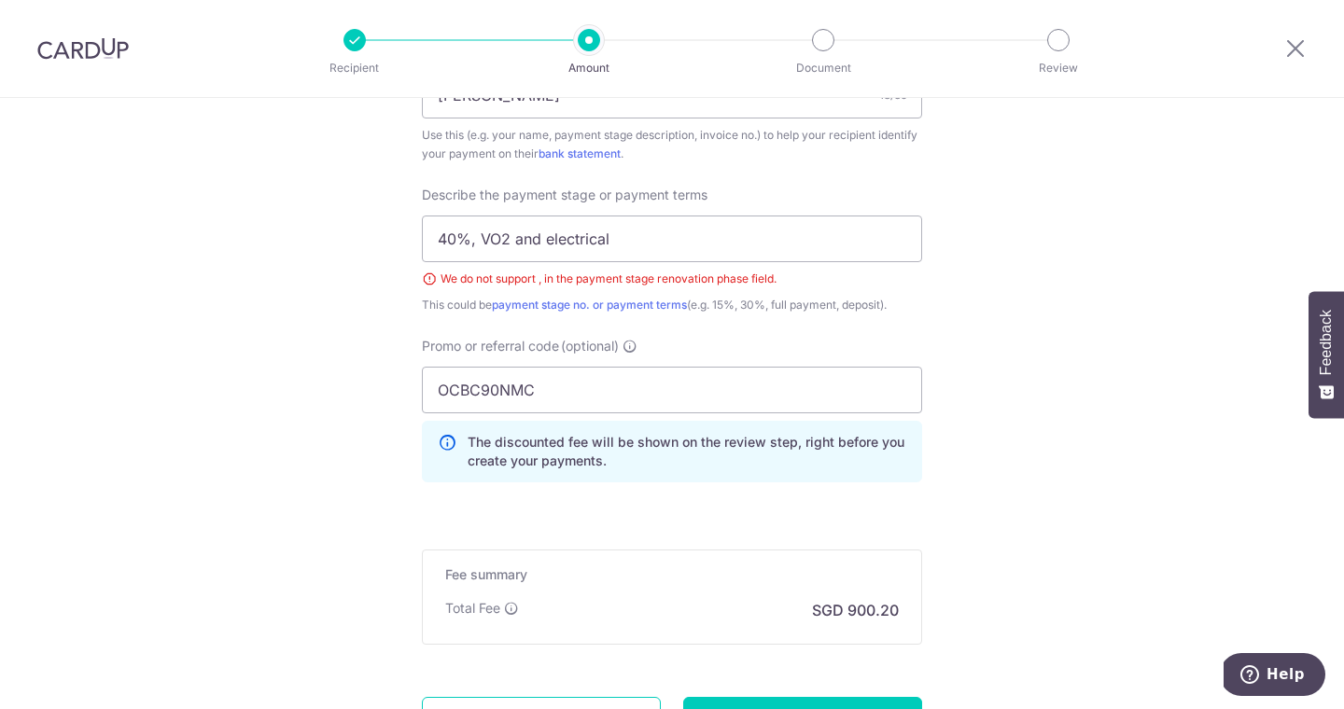
scroll to position [1210, 0]
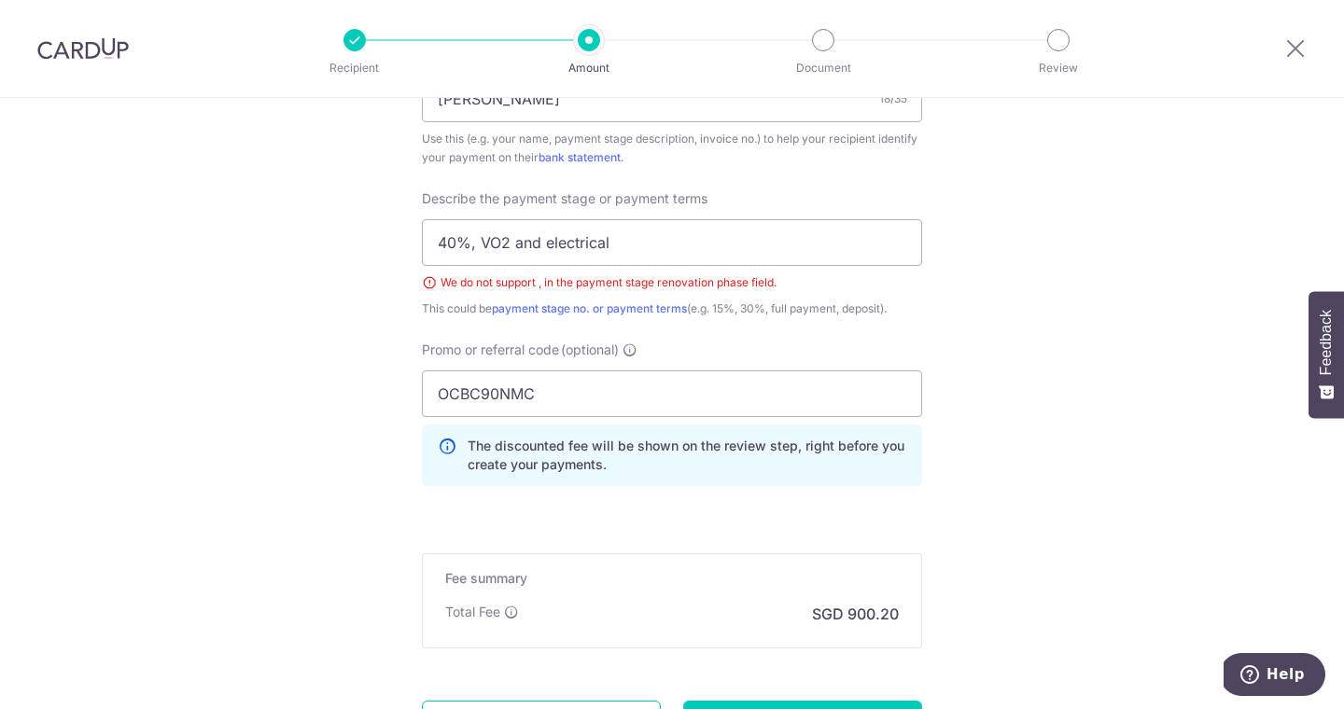
click at [431, 287] on div "We do not support , in the payment stage renovation phase field." at bounding box center [672, 282] width 500 height 19
click at [474, 284] on div "We do not support , in the payment stage renovation phase field." at bounding box center [672, 282] width 500 height 19
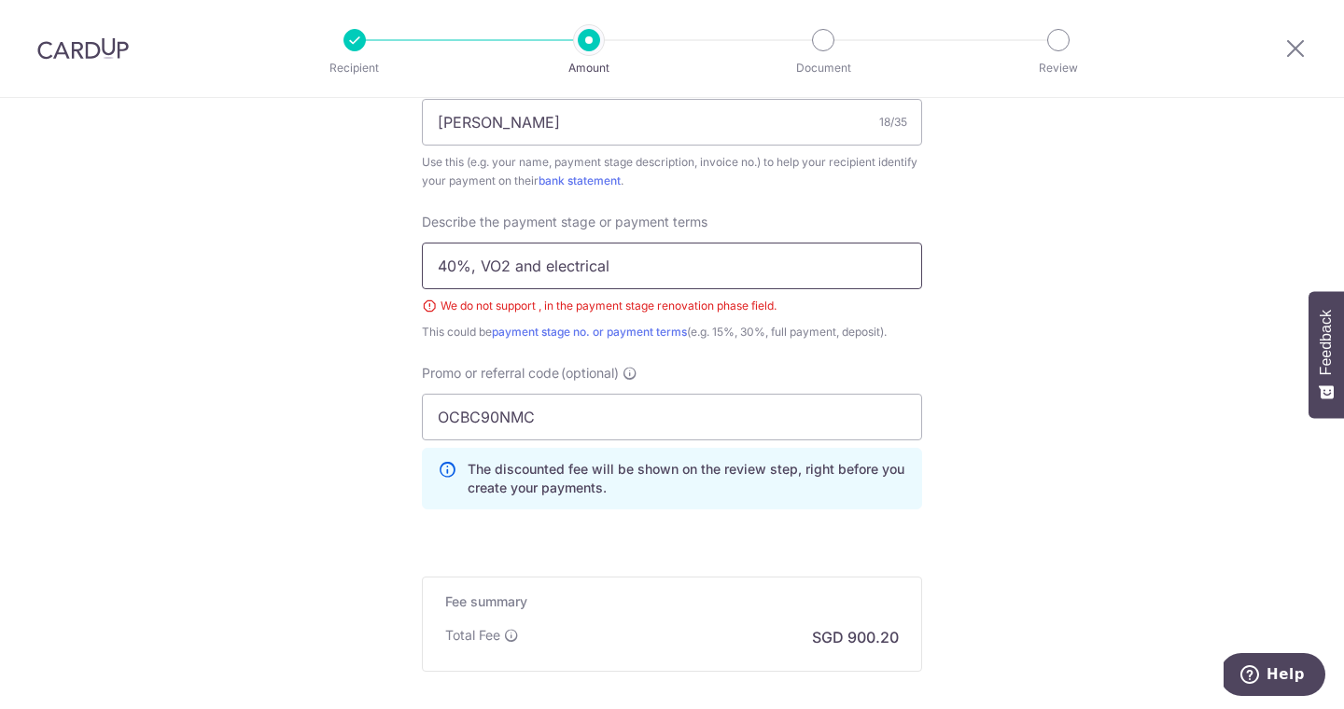
drag, startPoint x: 627, startPoint y: 271, endPoint x: 528, endPoint y: 256, distance: 100.0
click at [528, 256] on input "40%, VO2 and electrical" at bounding box center [672, 266] width 500 height 47
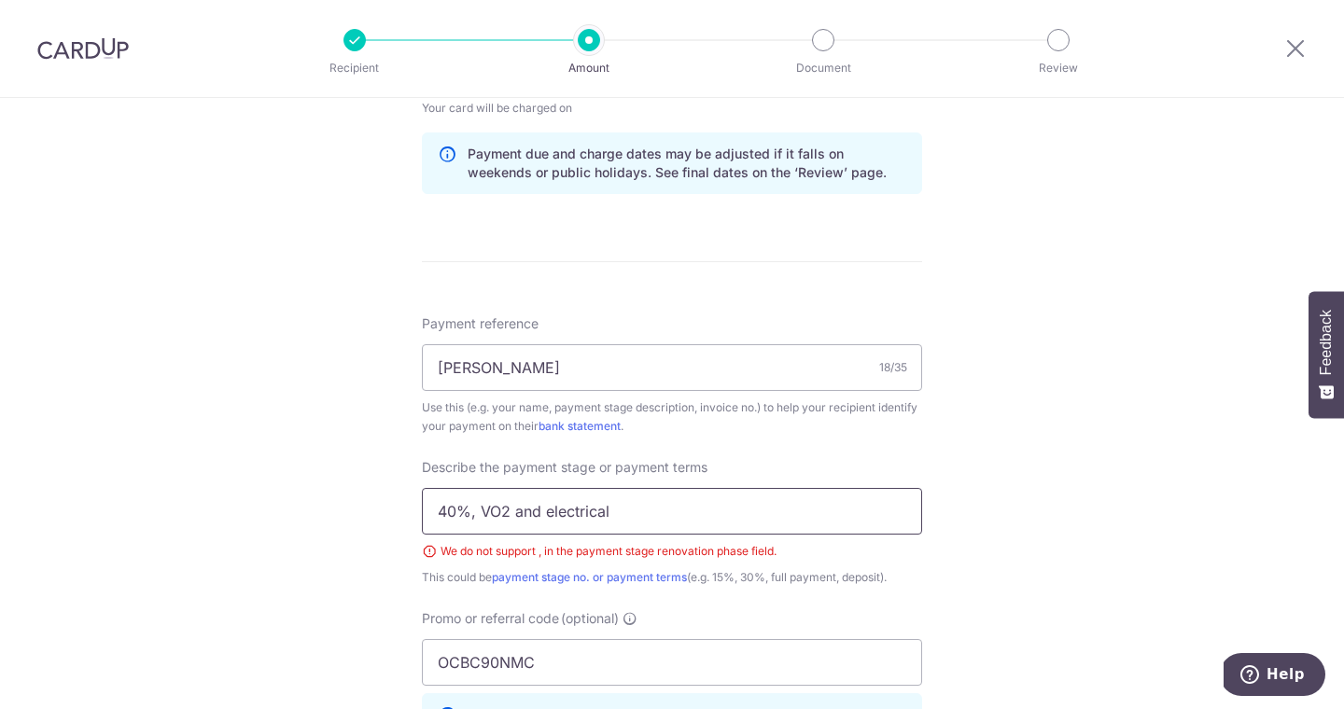
scroll to position [942, 0]
type input "p"
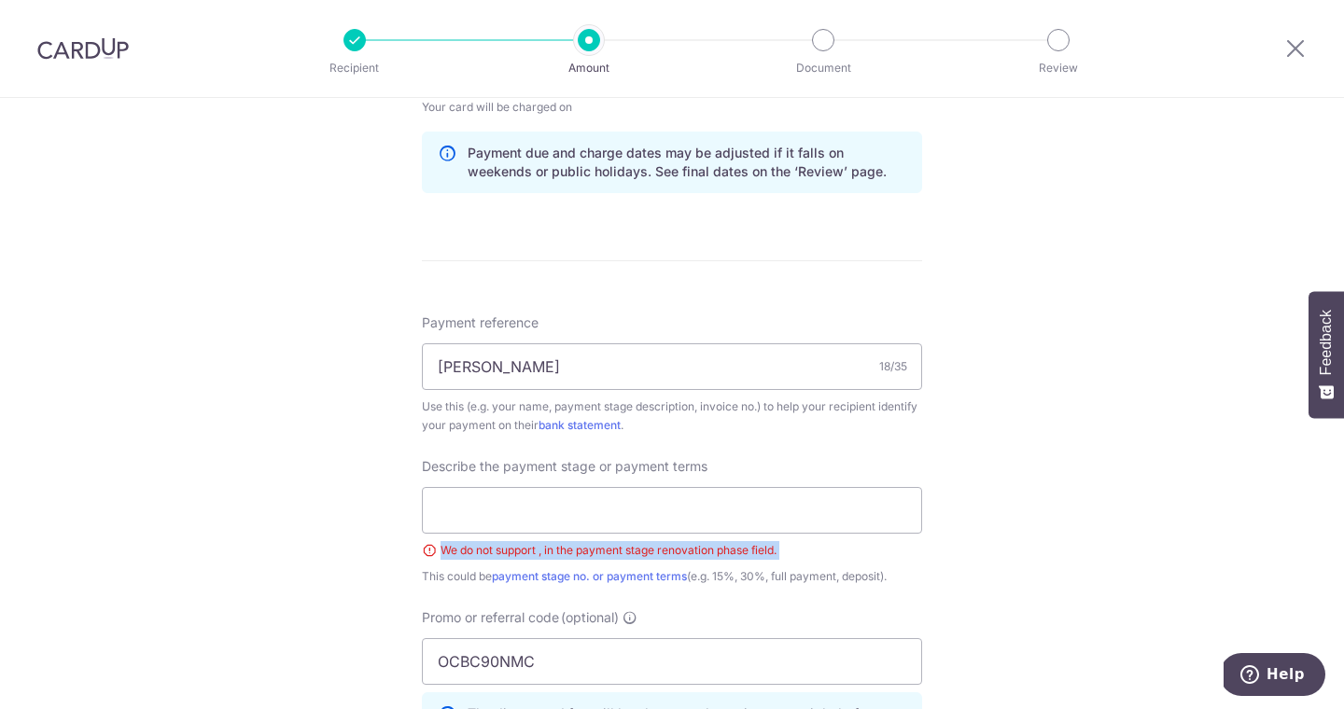
drag, startPoint x: 444, startPoint y: 551, endPoint x: 788, endPoint y: 560, distance: 343.5
click at [788, 560] on div "Describe the payment stage or payment terms We do not support , in the payment …" at bounding box center [672, 521] width 500 height 129
copy div "We do not support , in the payment stage renovation phase field."
click at [638, 506] on input "text" at bounding box center [672, 510] width 500 height 47
paste input "40% - Upon commencement of works"
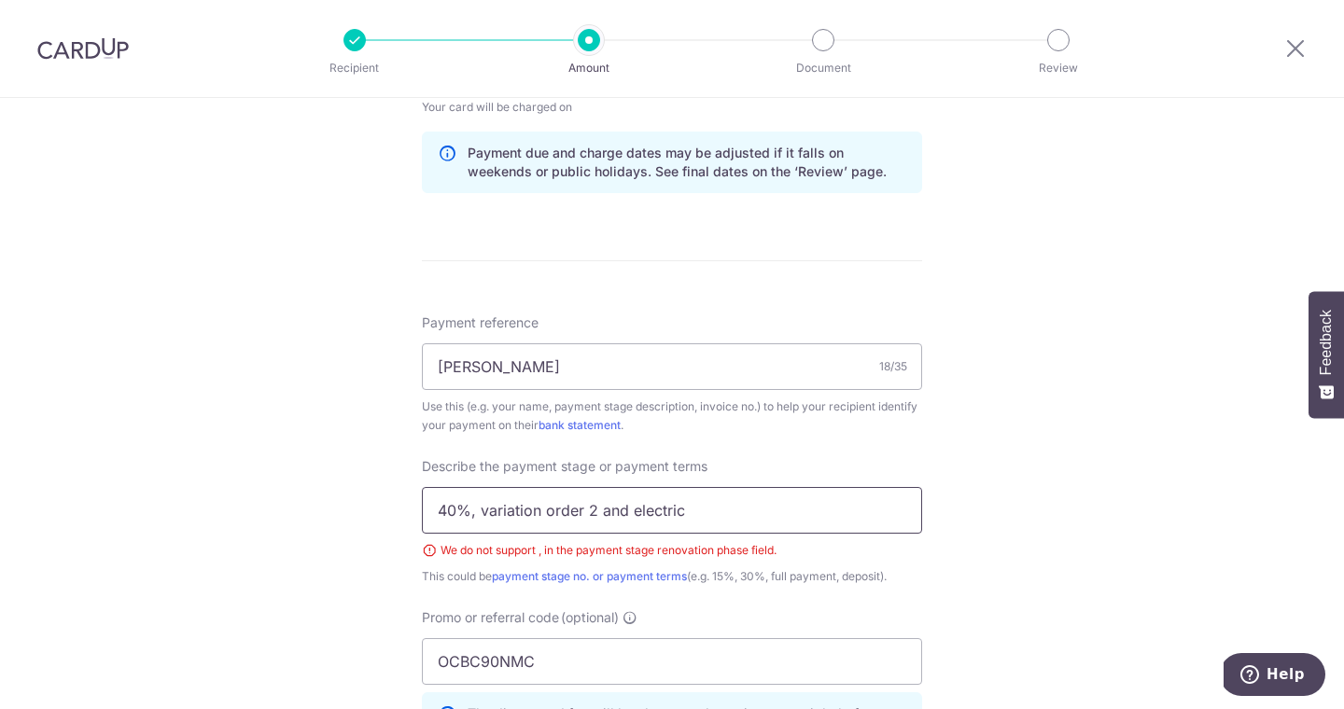
type input "40%, variation order 2 and electric"
click at [1000, 508] on div "Tell us more about your payment Enter payment amount SGD 34,623.00 34623.00 Sel…" at bounding box center [672, 156] width 1344 height 2000
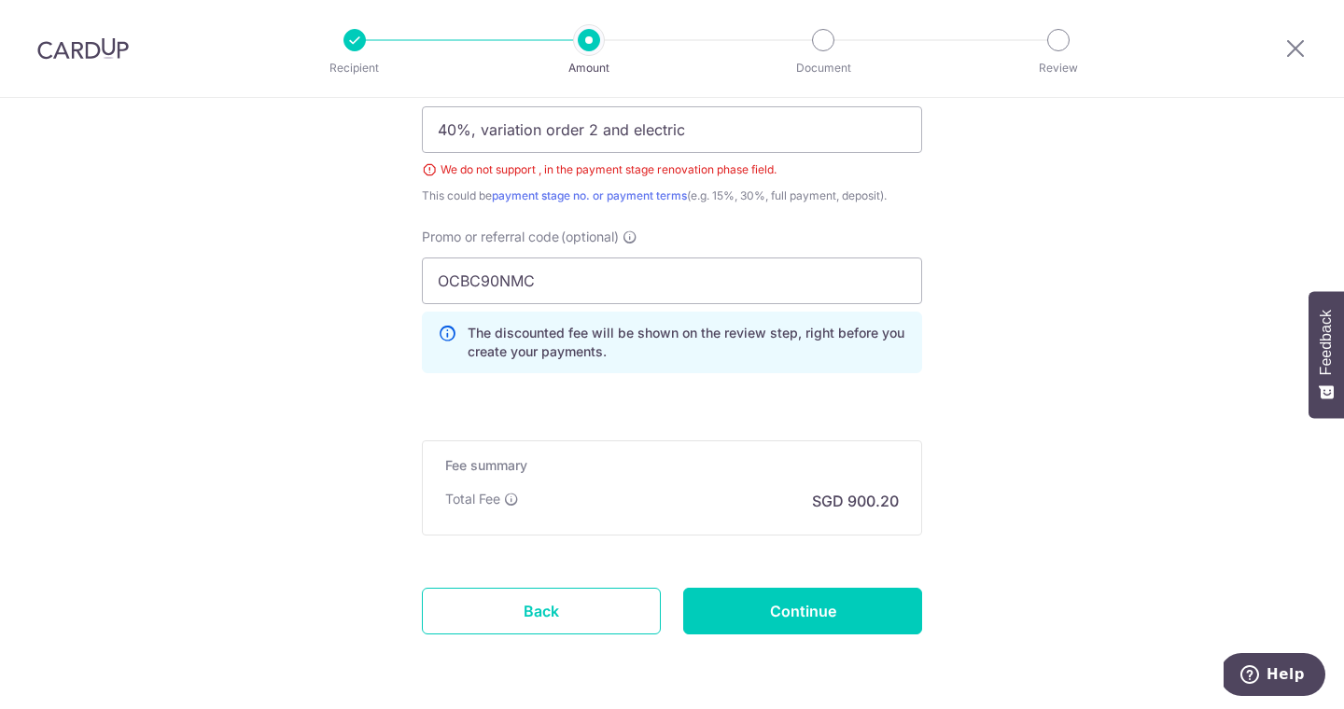
scroll to position [1320, 0]
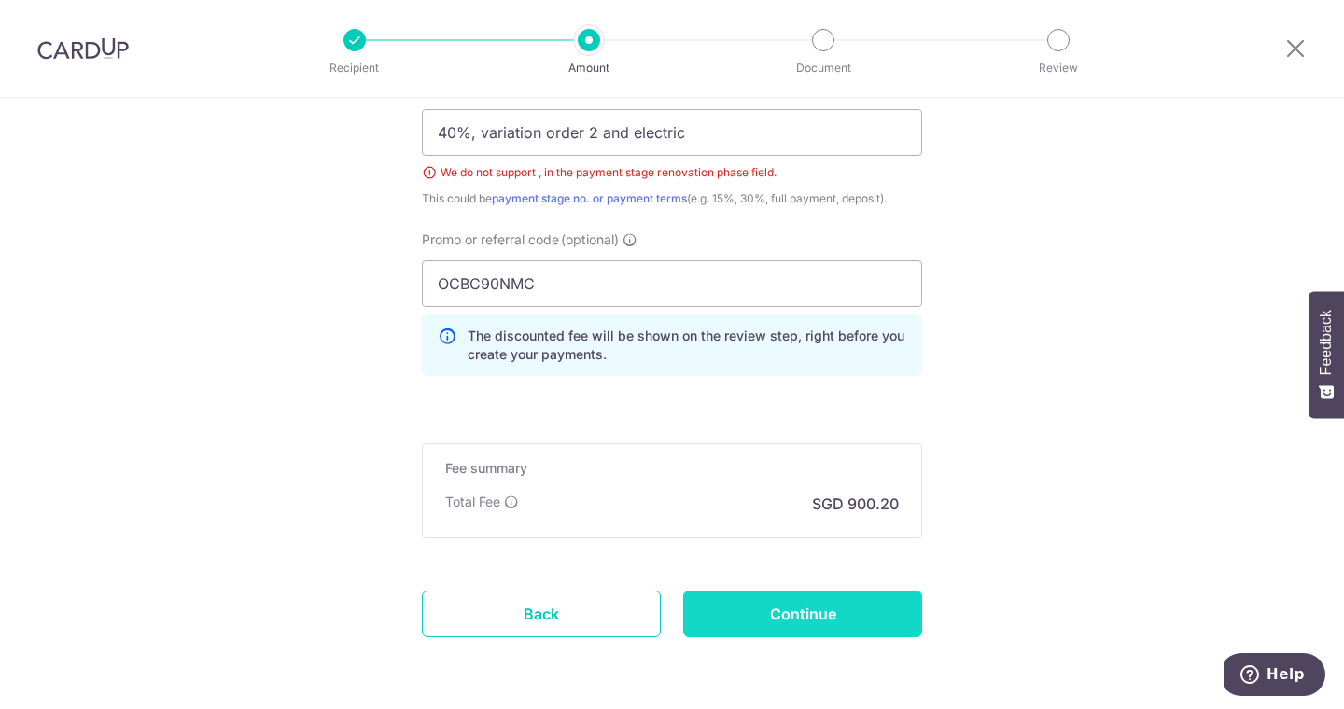
click at [824, 609] on input "Continue" at bounding box center [802, 614] width 239 height 47
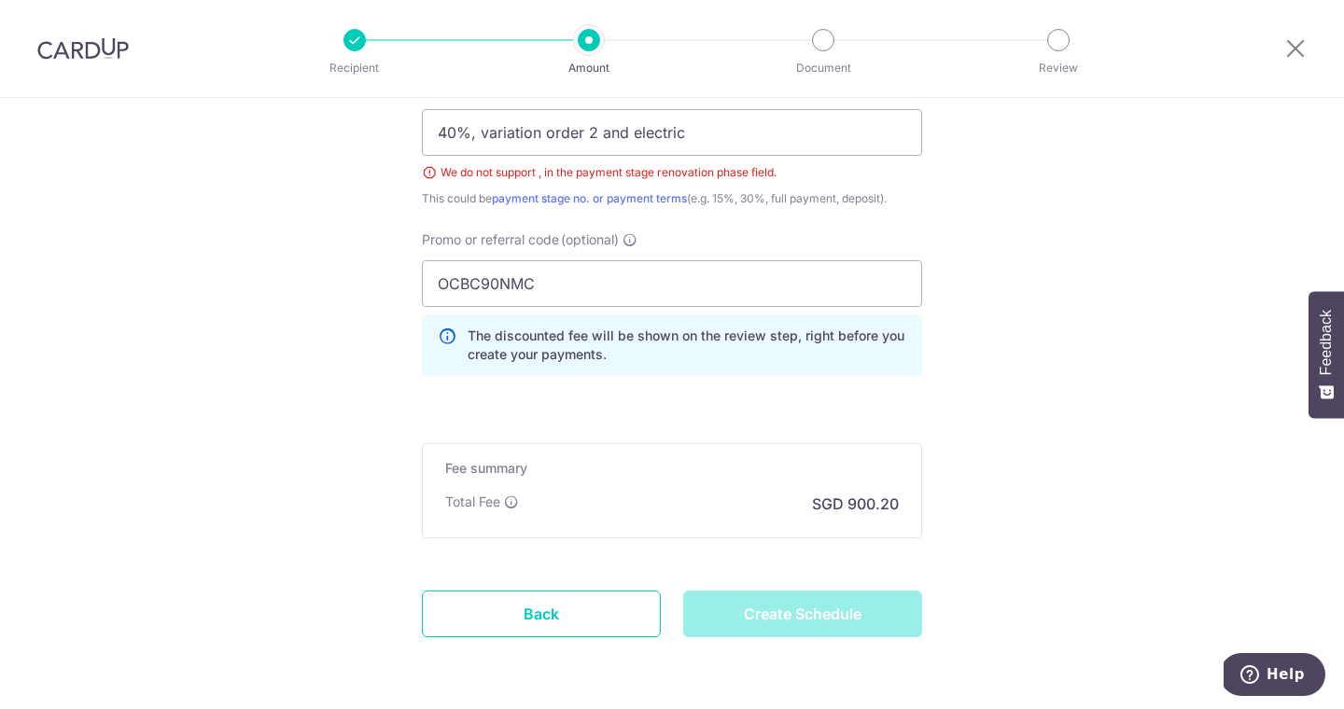
type input "Create Schedule"
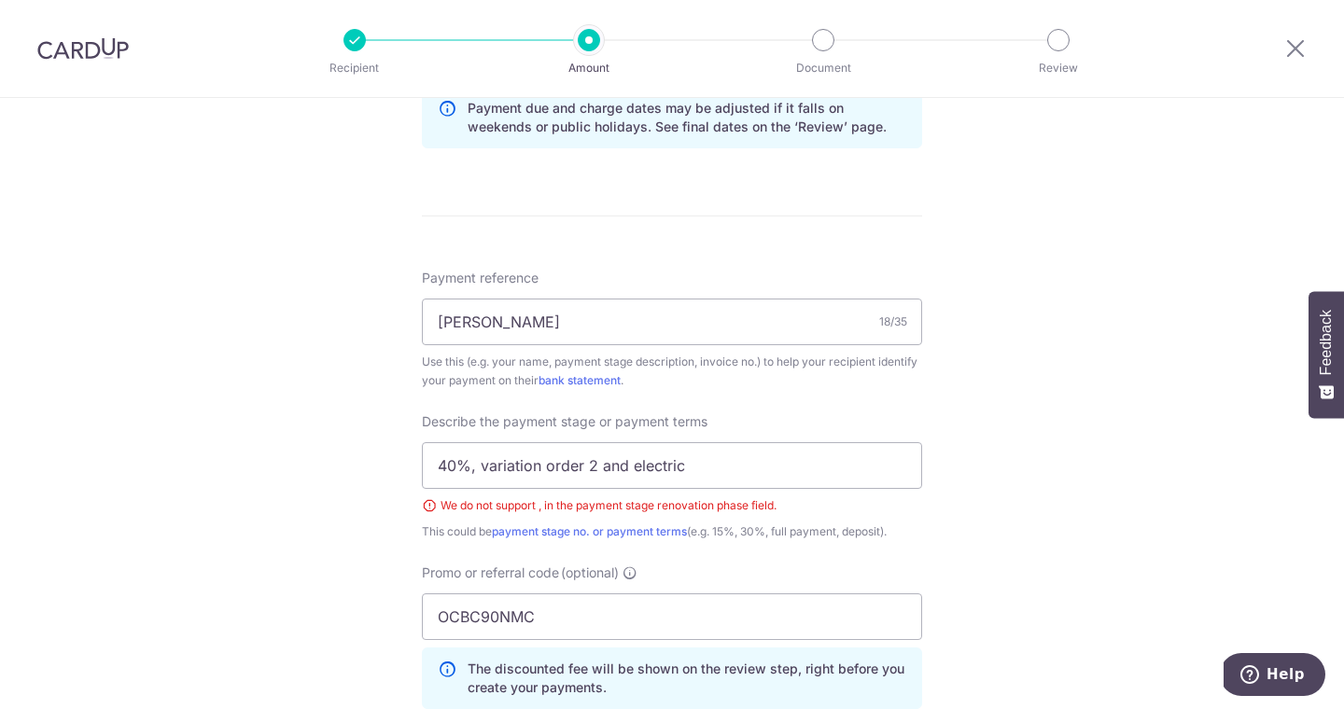
scroll to position [990, 0]
click at [542, 507] on div "We do not support , in the payment stage renovation phase field." at bounding box center [672, 503] width 500 height 19
click at [484, 464] on input "40%, variation order 2 and electric" at bounding box center [672, 463] width 500 height 47
drag, startPoint x: 728, startPoint y: 473, endPoint x: 482, endPoint y: 460, distance: 245.8
click at [482, 460] on input "40% upariation order 2 and electric" at bounding box center [672, 463] width 500 height 47
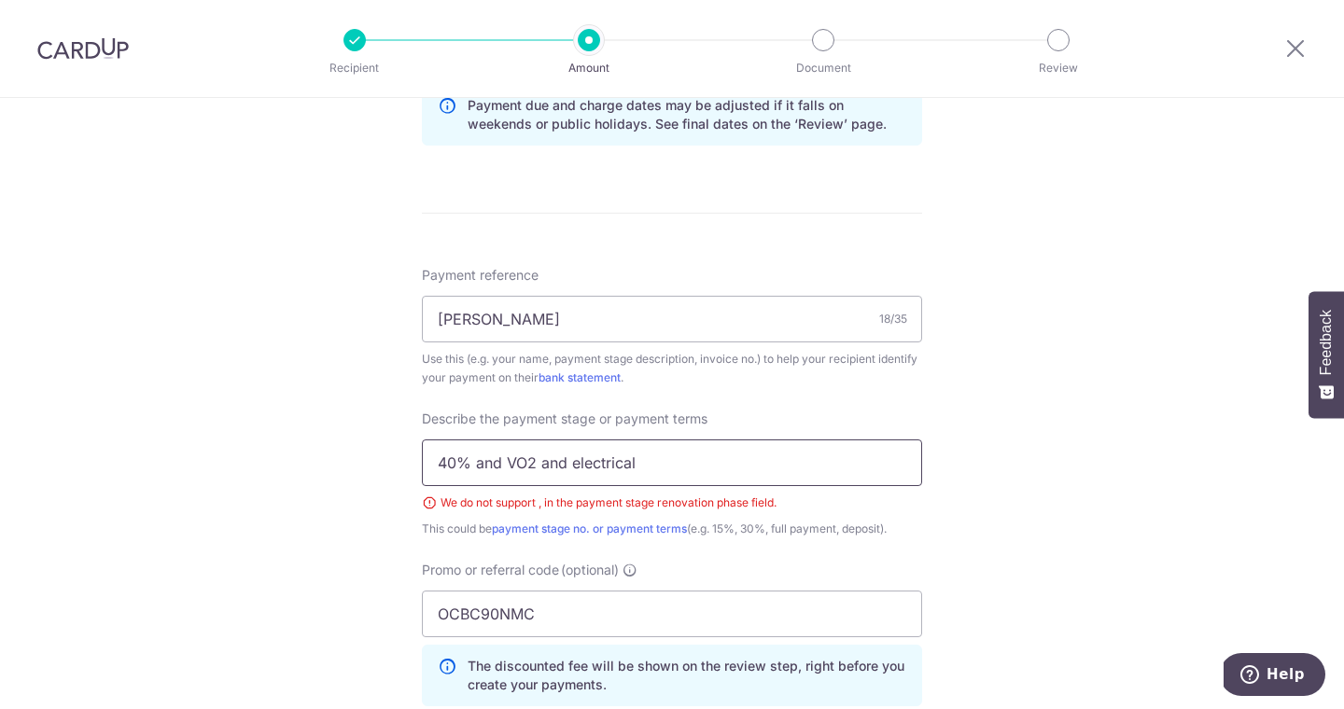
type input "40% and VO2 and electrical"
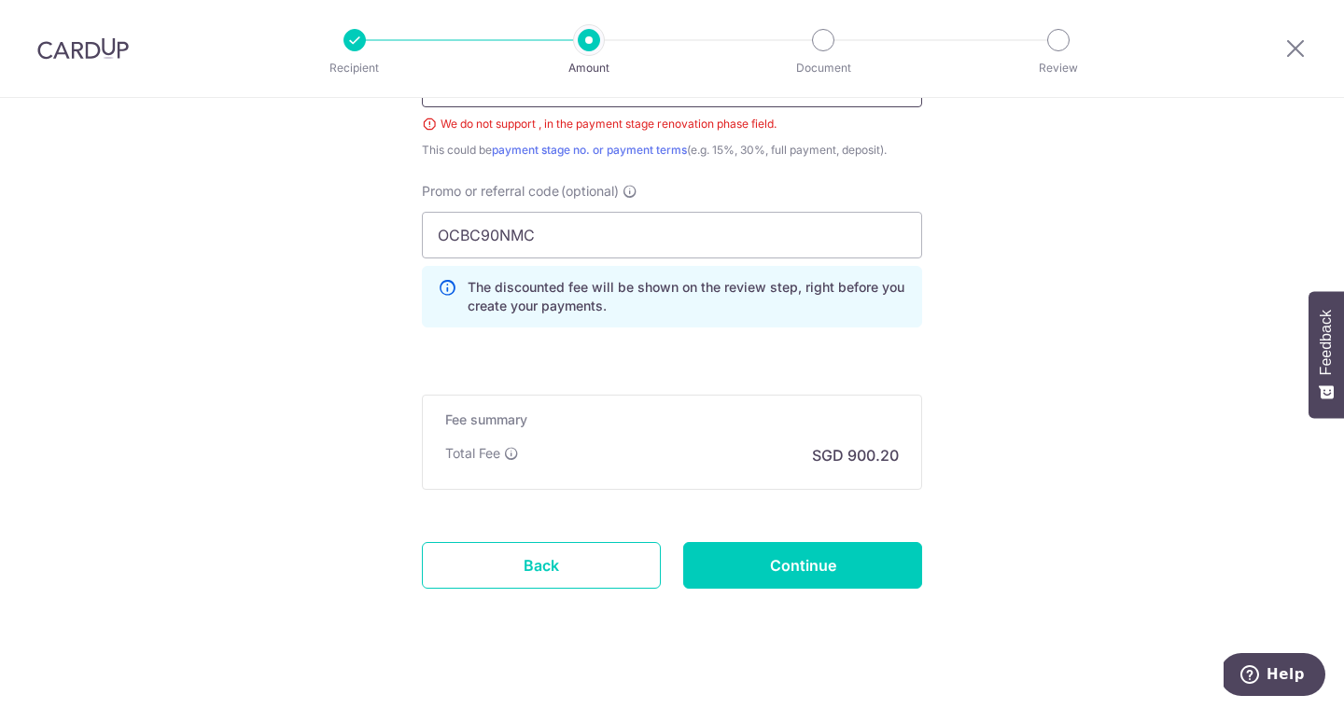
scroll to position [1388, 0]
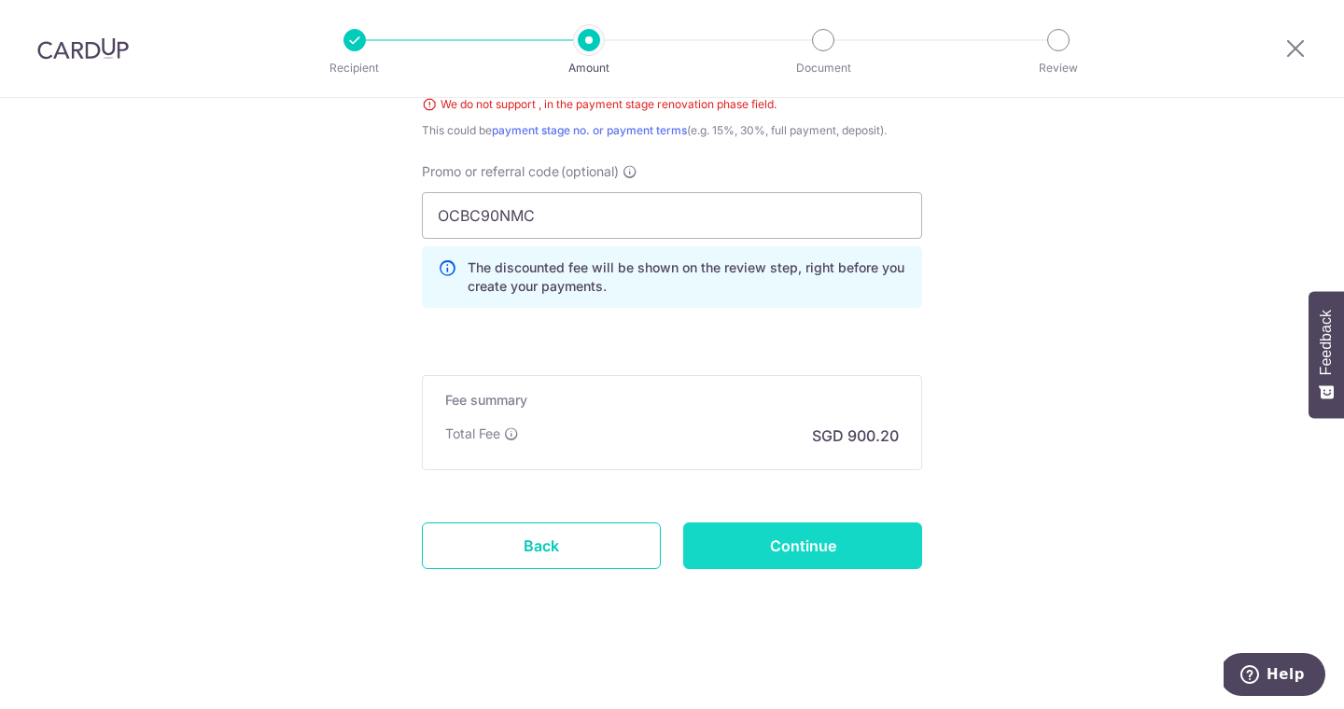
click at [822, 547] on input "Continue" at bounding box center [802, 546] width 239 height 47
type input "Create Schedule"
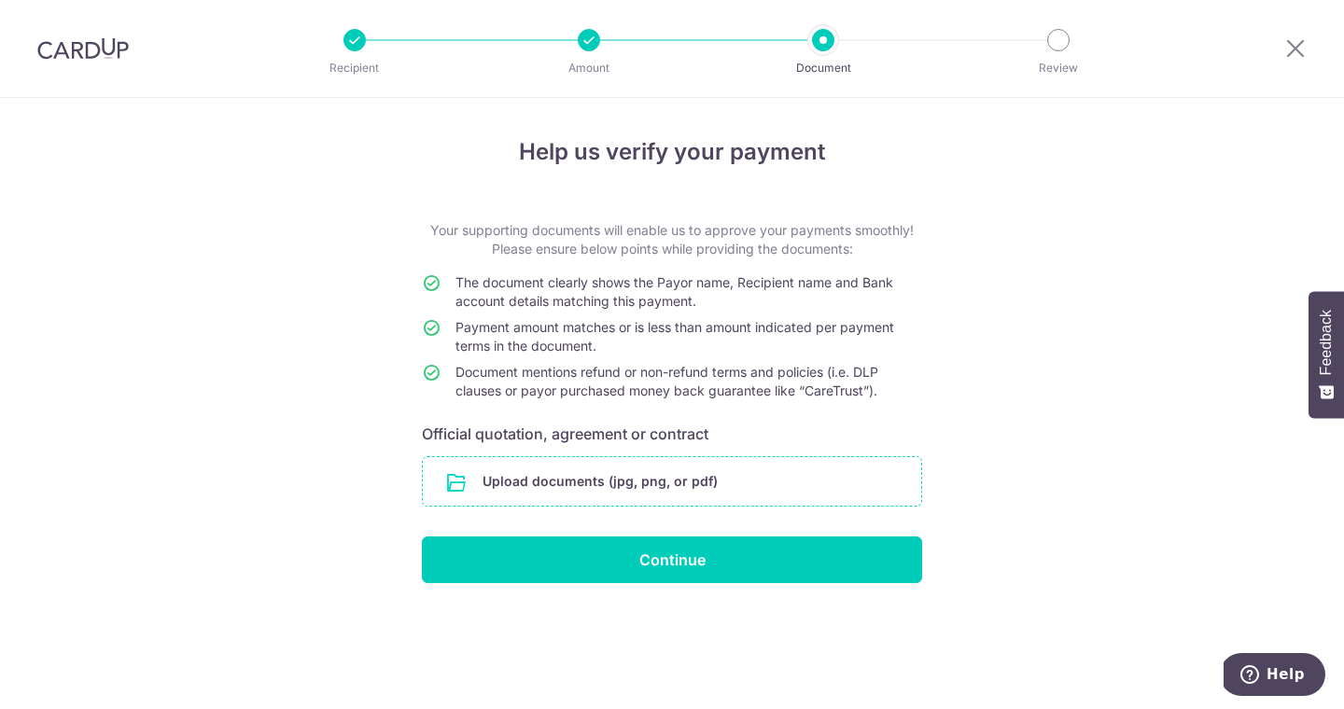
click at [770, 473] on input "file" at bounding box center [672, 481] width 498 height 49
click at [681, 486] on input "file" at bounding box center [672, 481] width 498 height 49
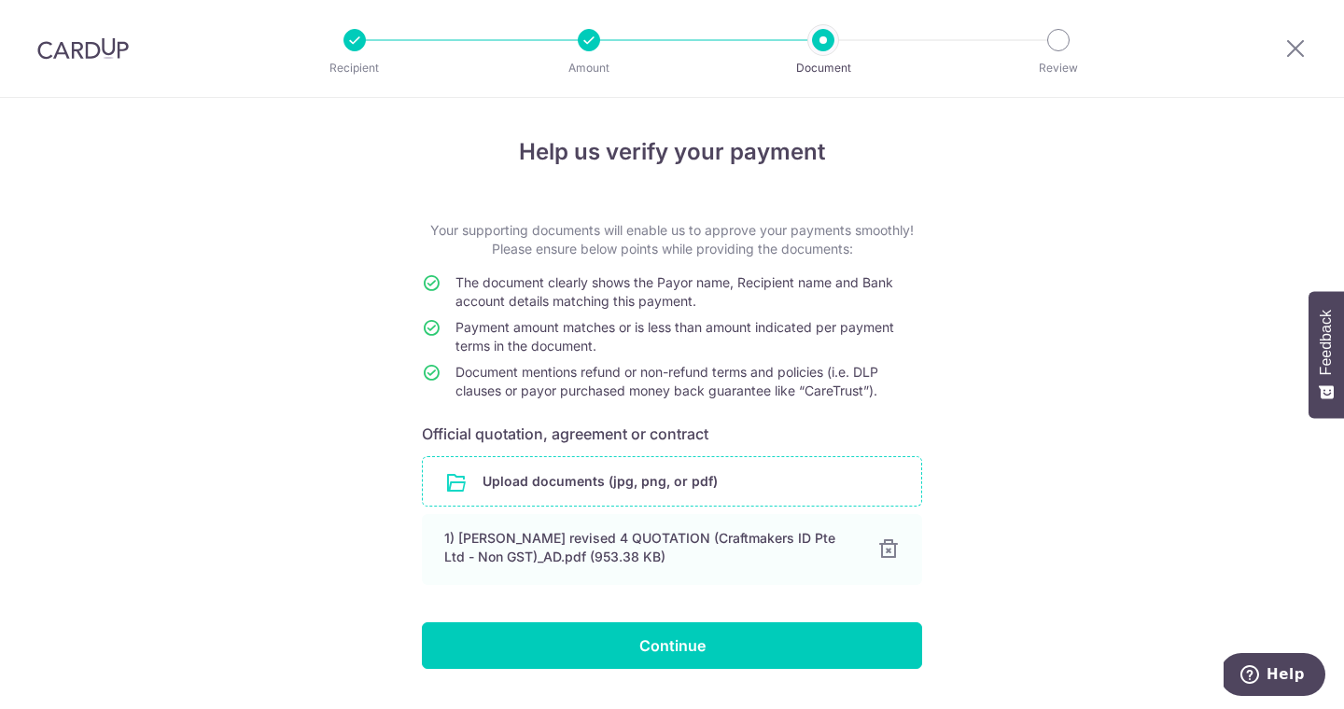
click at [782, 474] on input "file" at bounding box center [672, 481] width 498 height 49
click at [634, 489] on input "file" at bounding box center [672, 481] width 498 height 49
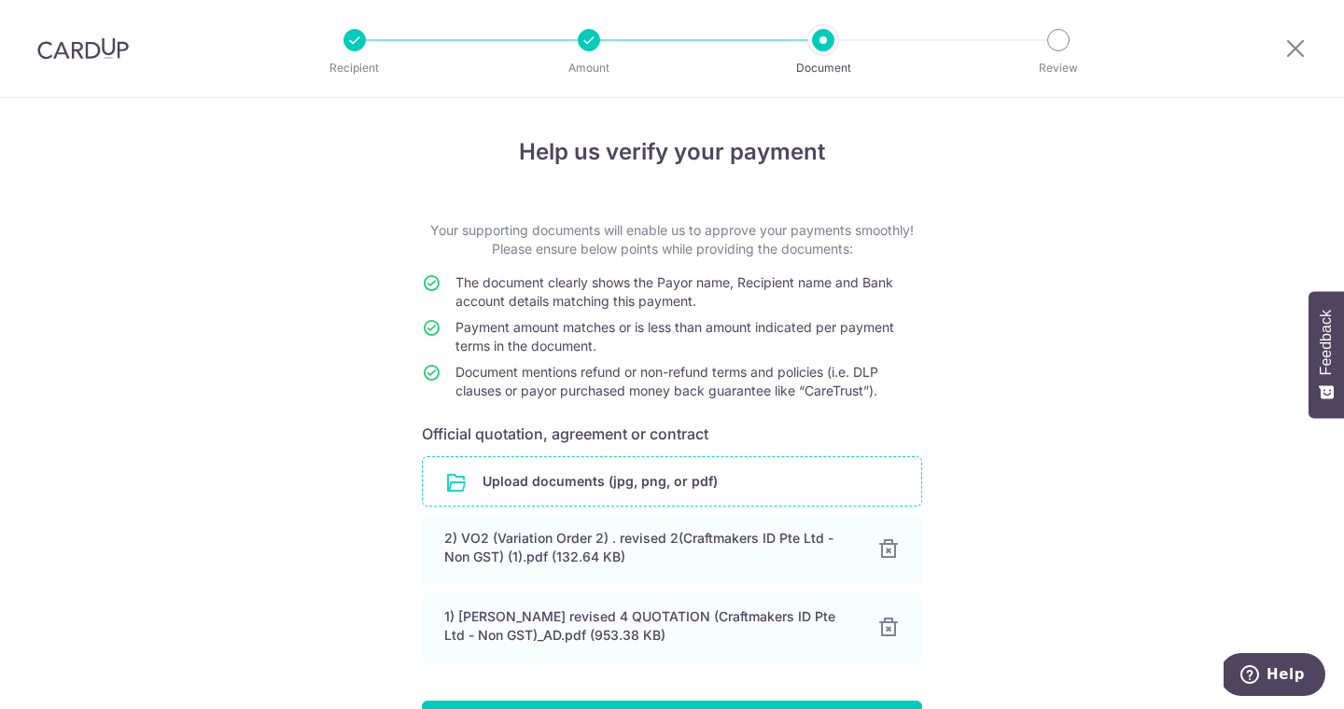
click at [774, 483] on input "file" at bounding box center [672, 481] width 498 height 49
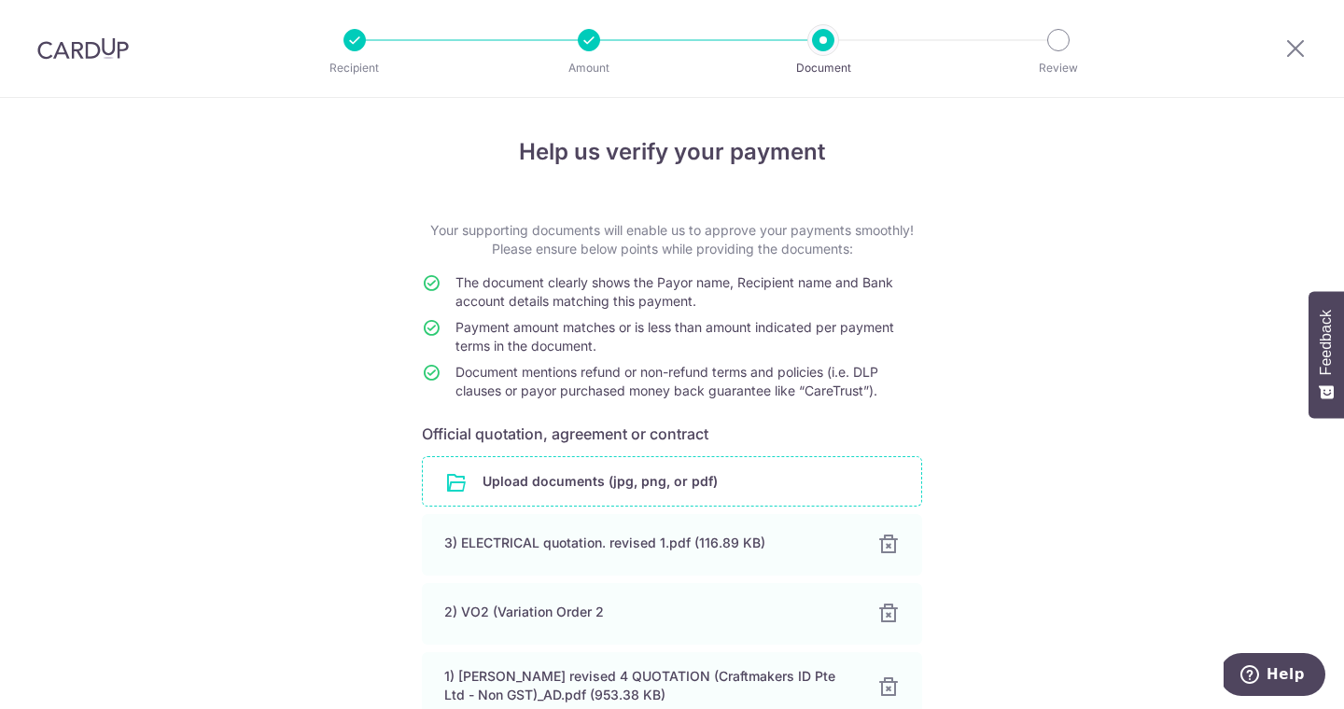
scroll to position [186, 0]
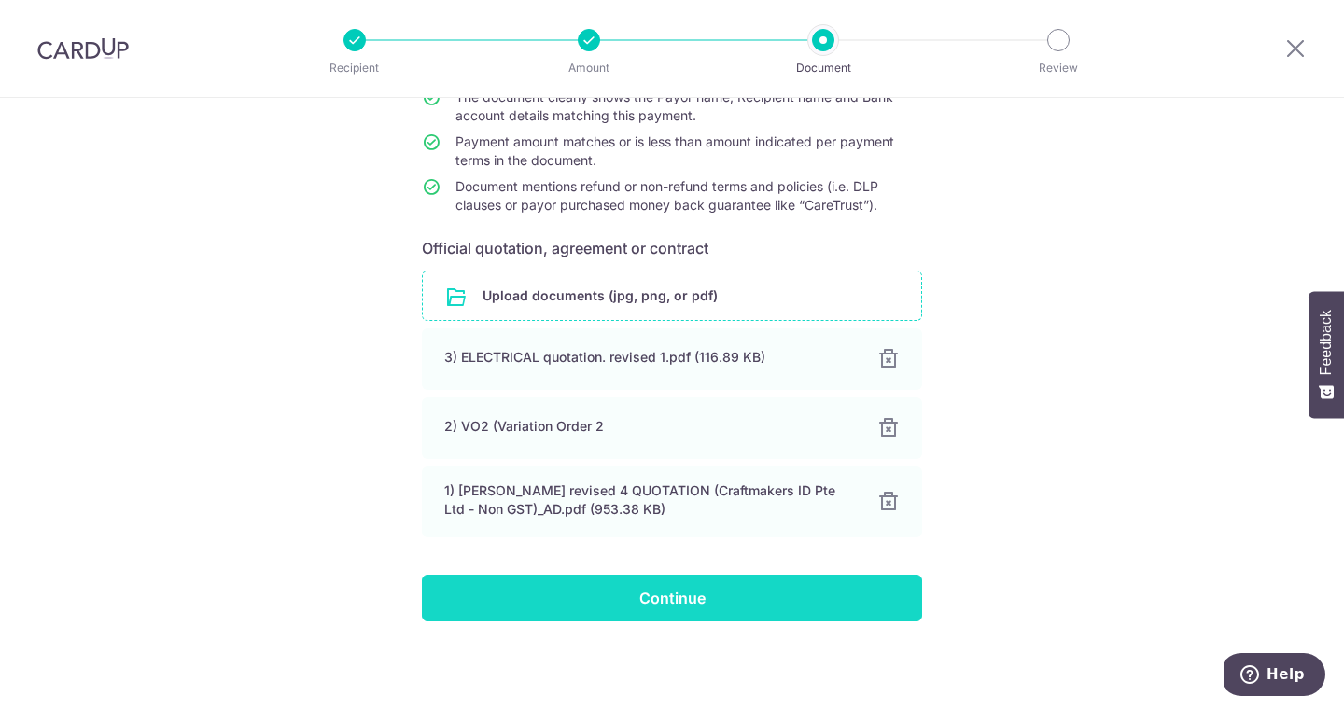
click at [666, 601] on input "Continue" at bounding box center [672, 598] width 500 height 47
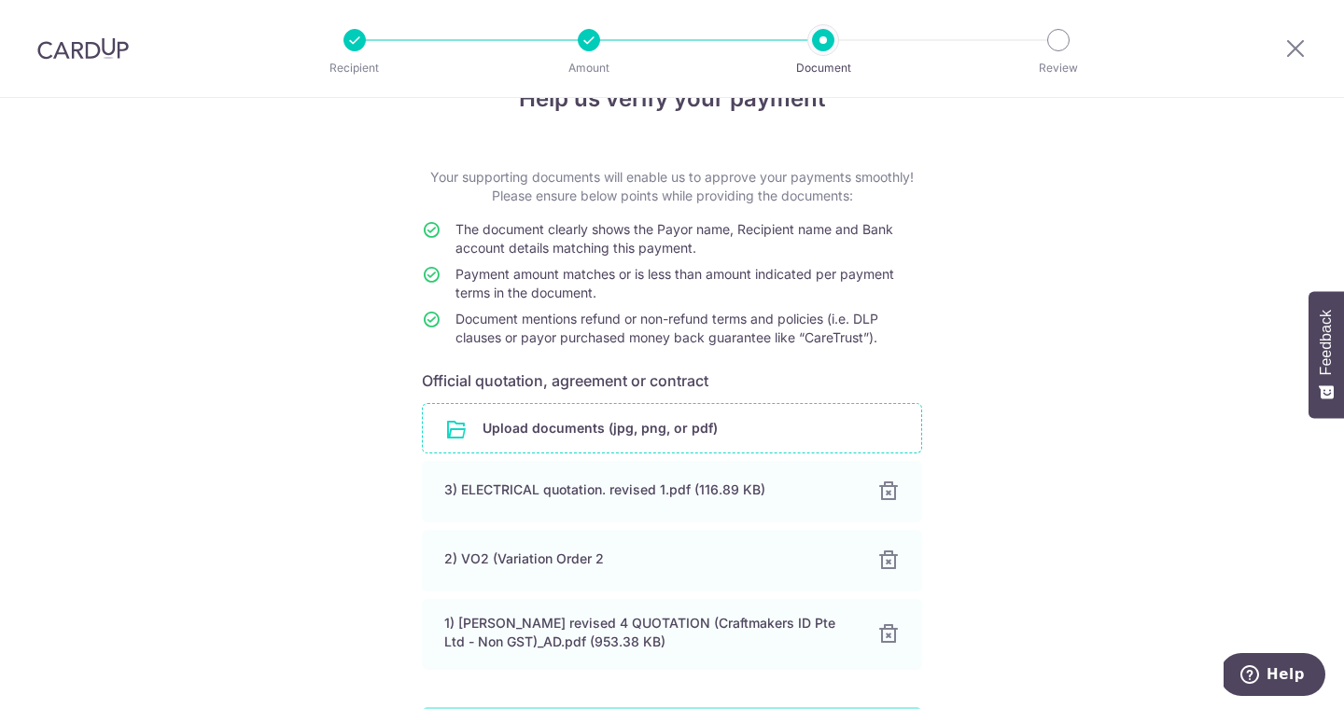
scroll to position [33, 0]
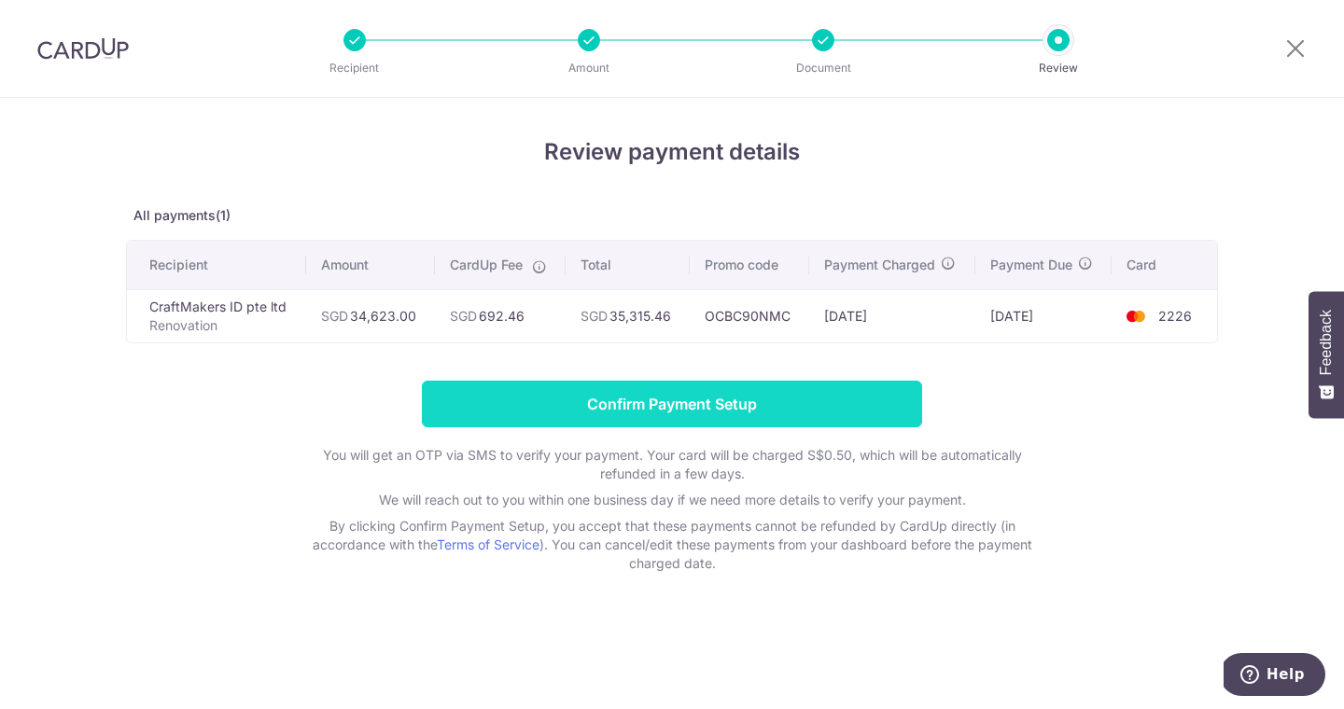
click at [867, 403] on input "Confirm Payment Setup" at bounding box center [672, 404] width 500 height 47
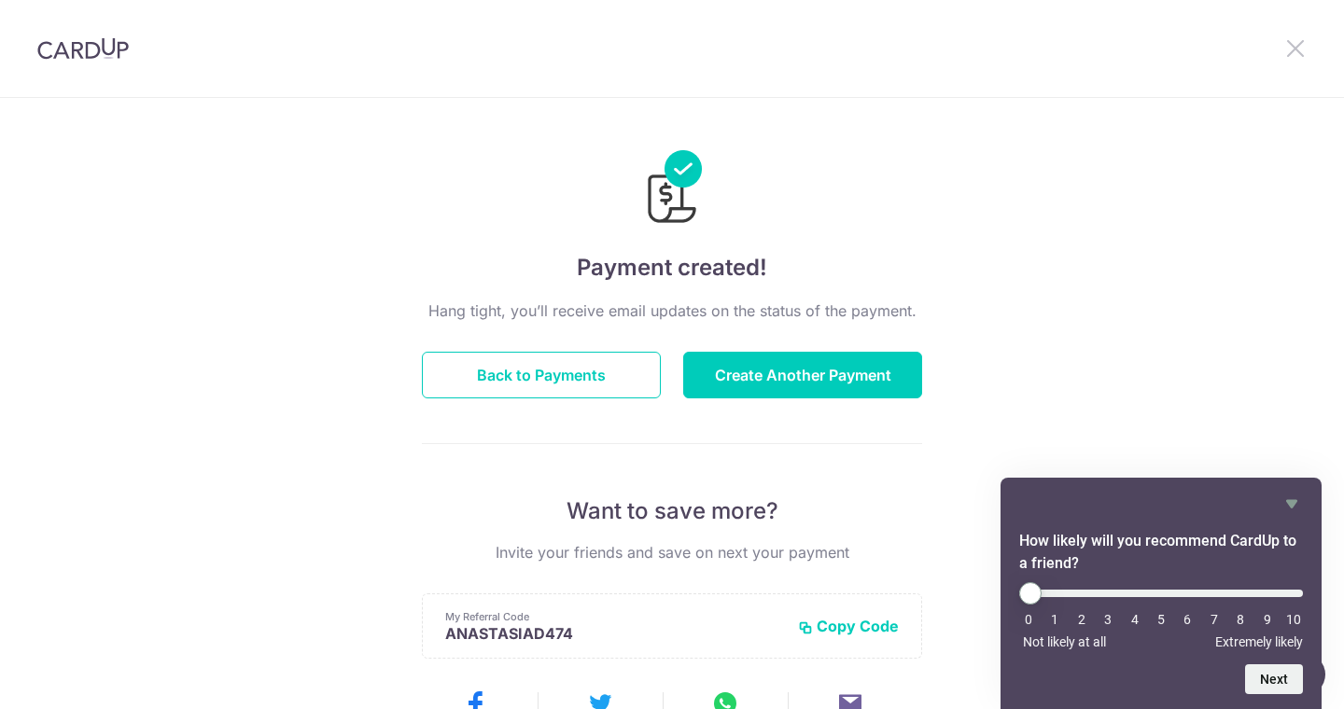
click at [1284, 54] on icon at bounding box center [1295, 47] width 22 height 23
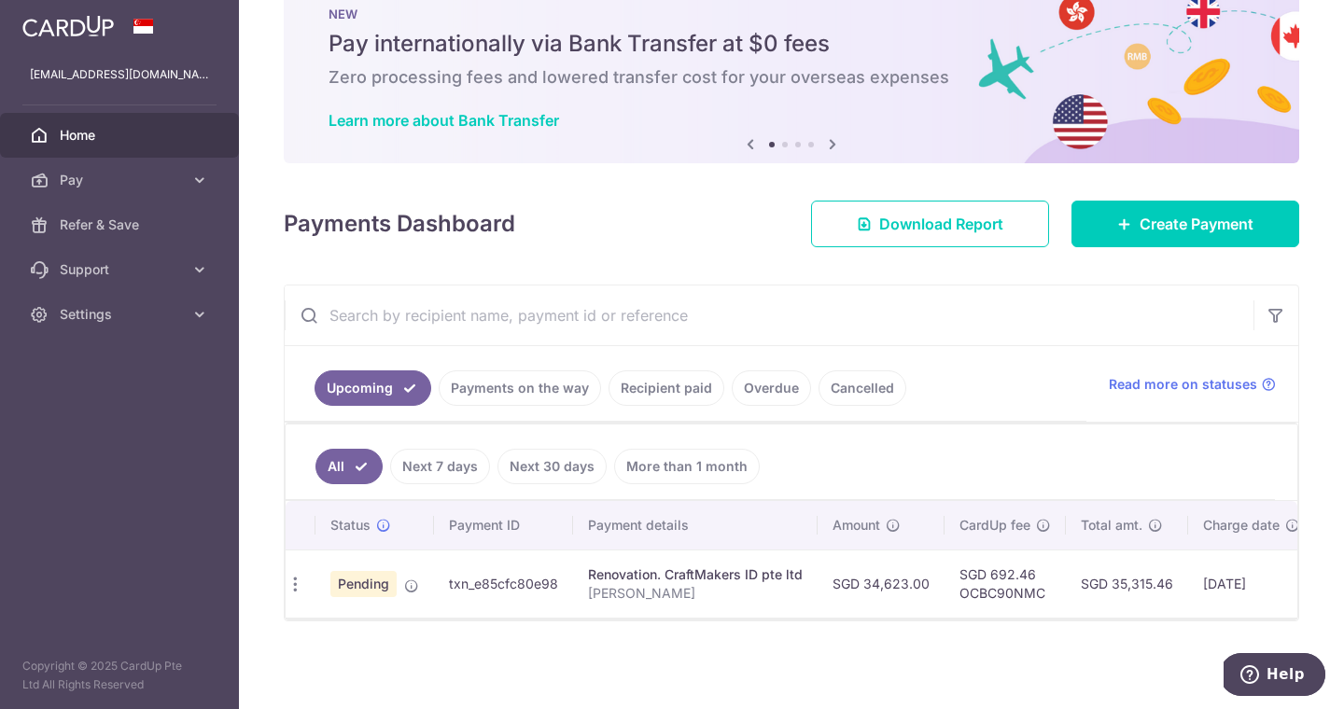
scroll to position [0, 6]
drag, startPoint x: 838, startPoint y: 581, endPoint x: 912, endPoint y: 585, distance: 73.8
click at [914, 586] on td "SGD 34,623.00" at bounding box center [882, 584] width 127 height 68
click at [910, 585] on td "SGD 34,623.00" at bounding box center [882, 584] width 127 height 68
drag, startPoint x: 835, startPoint y: 583, endPoint x: 924, endPoint y: 588, distance: 88.8
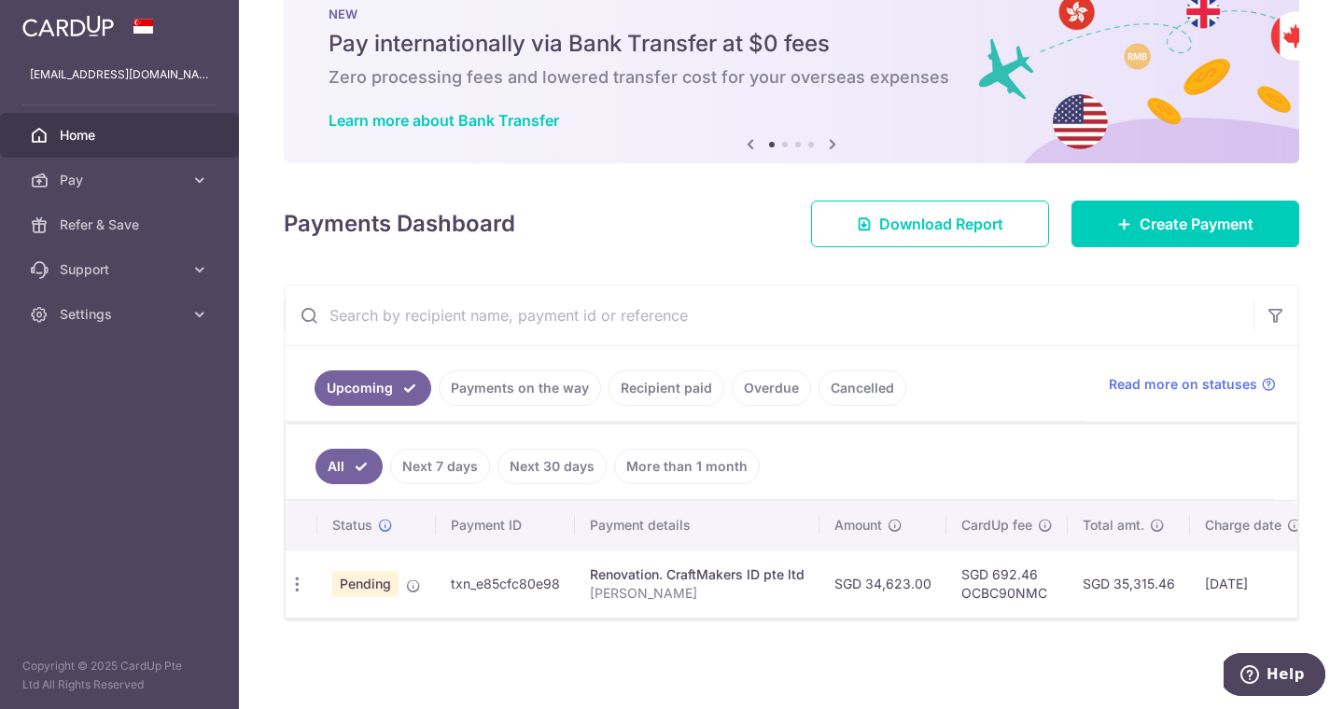
click at [924, 588] on td "SGD 34,623.00" at bounding box center [882, 584] width 127 height 68
click at [1045, 647] on div "× Pause Schedule Pause all future payments in this series Pause just this one p…" at bounding box center [791, 354] width 1105 height 709
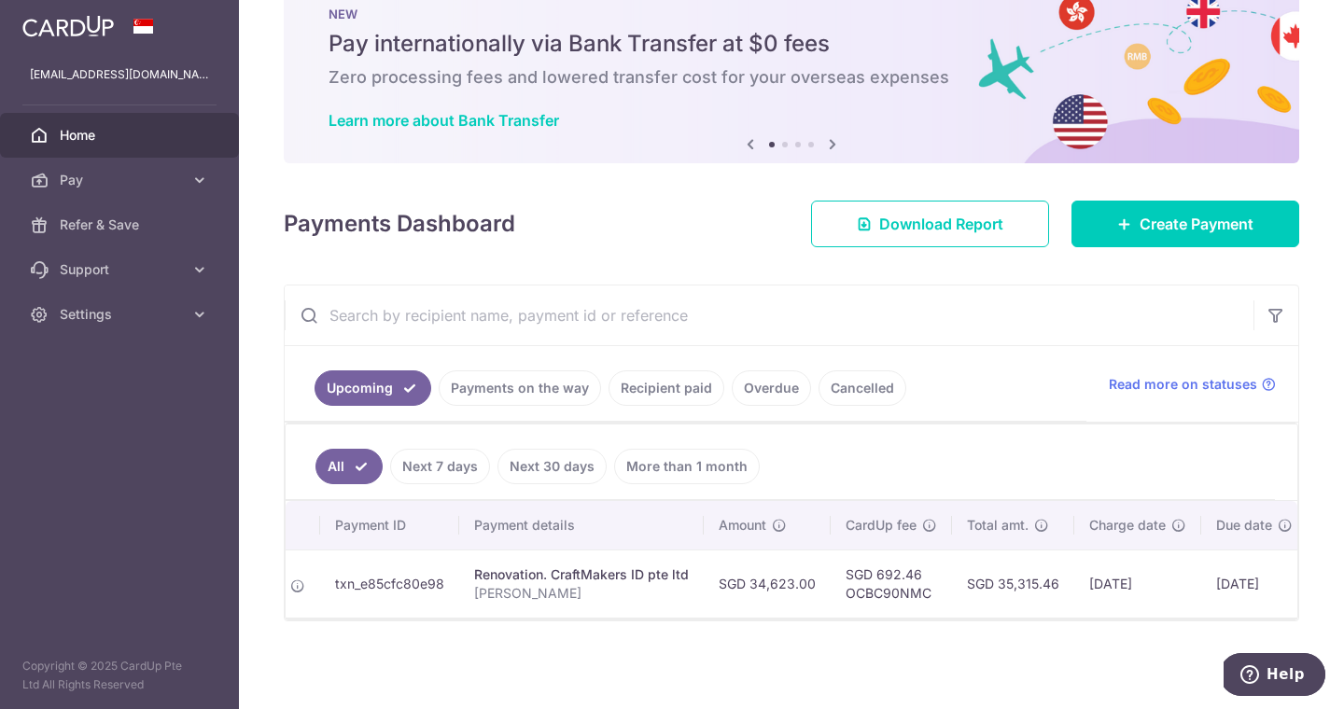
scroll to position [0, 0]
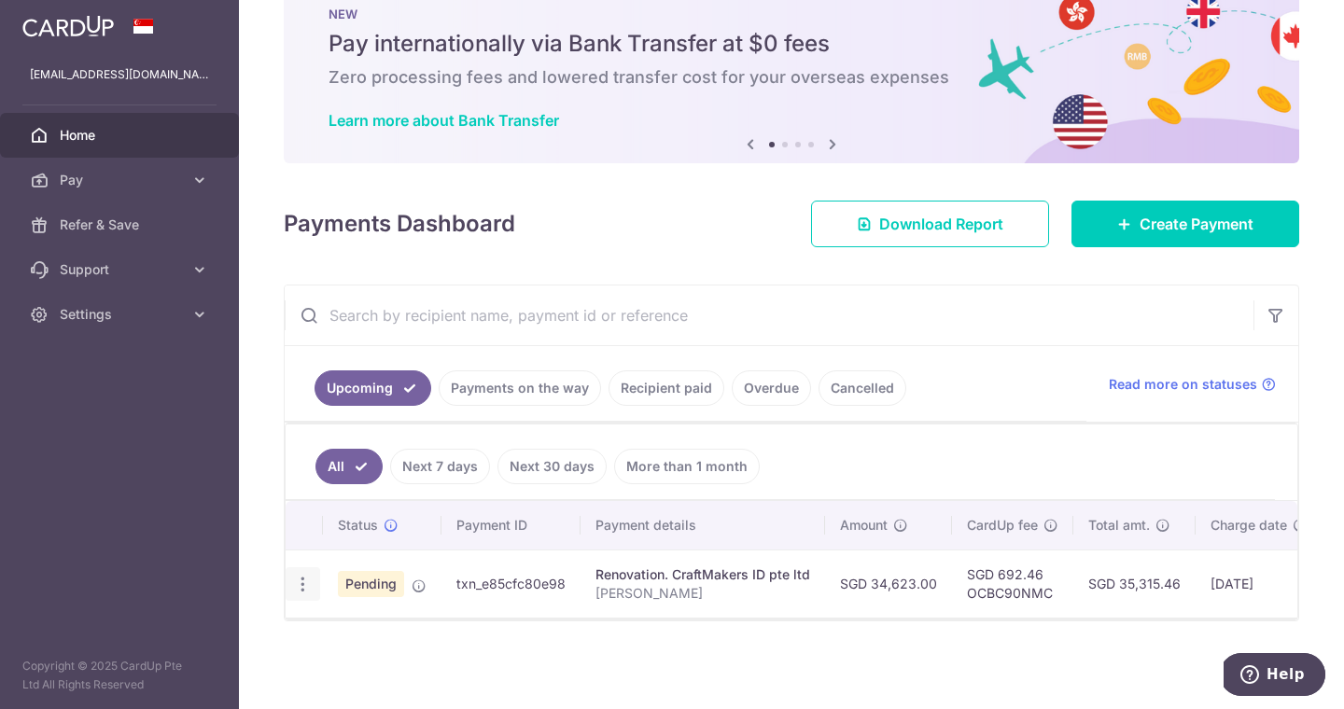
click at [307, 576] on icon "button" at bounding box center [303, 585] width 20 height 20
click at [621, 658] on div "Status Payment ID Payment details Amount CardUp fee Total amt. Charge date Due …" at bounding box center [792, 640] width 1012 height 279
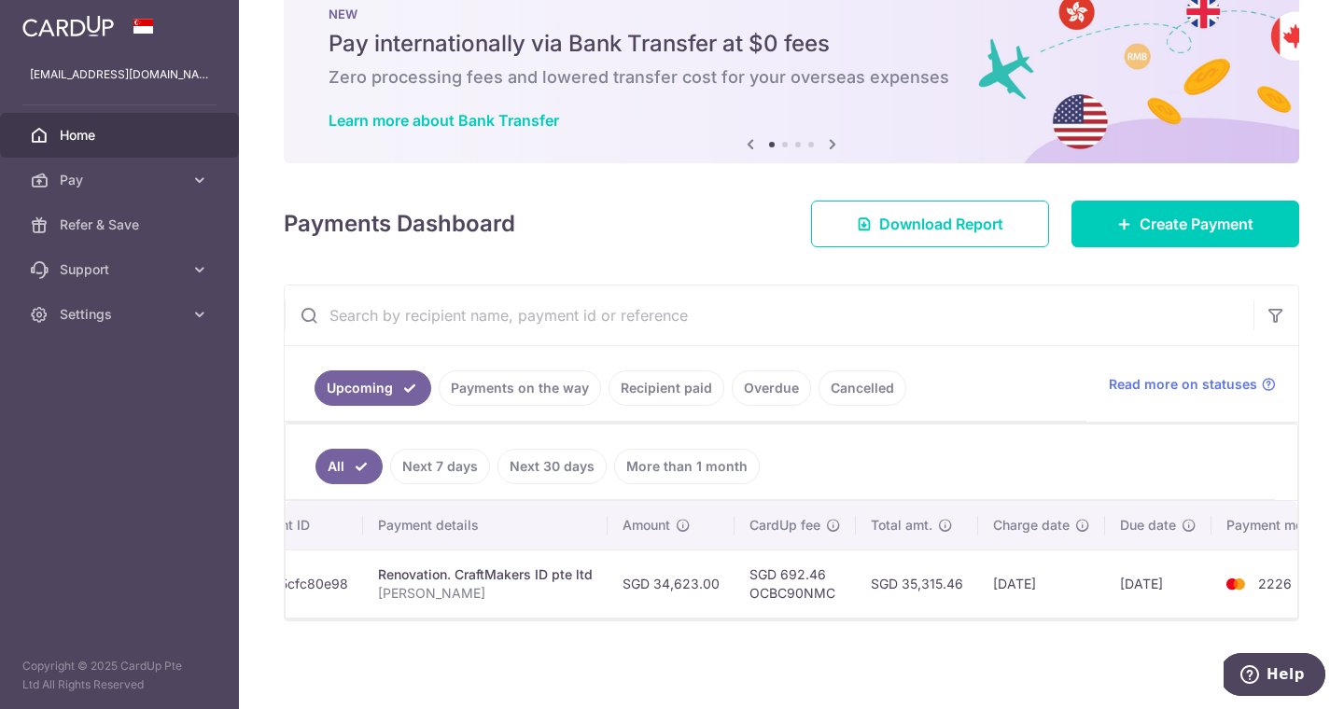
scroll to position [47, 0]
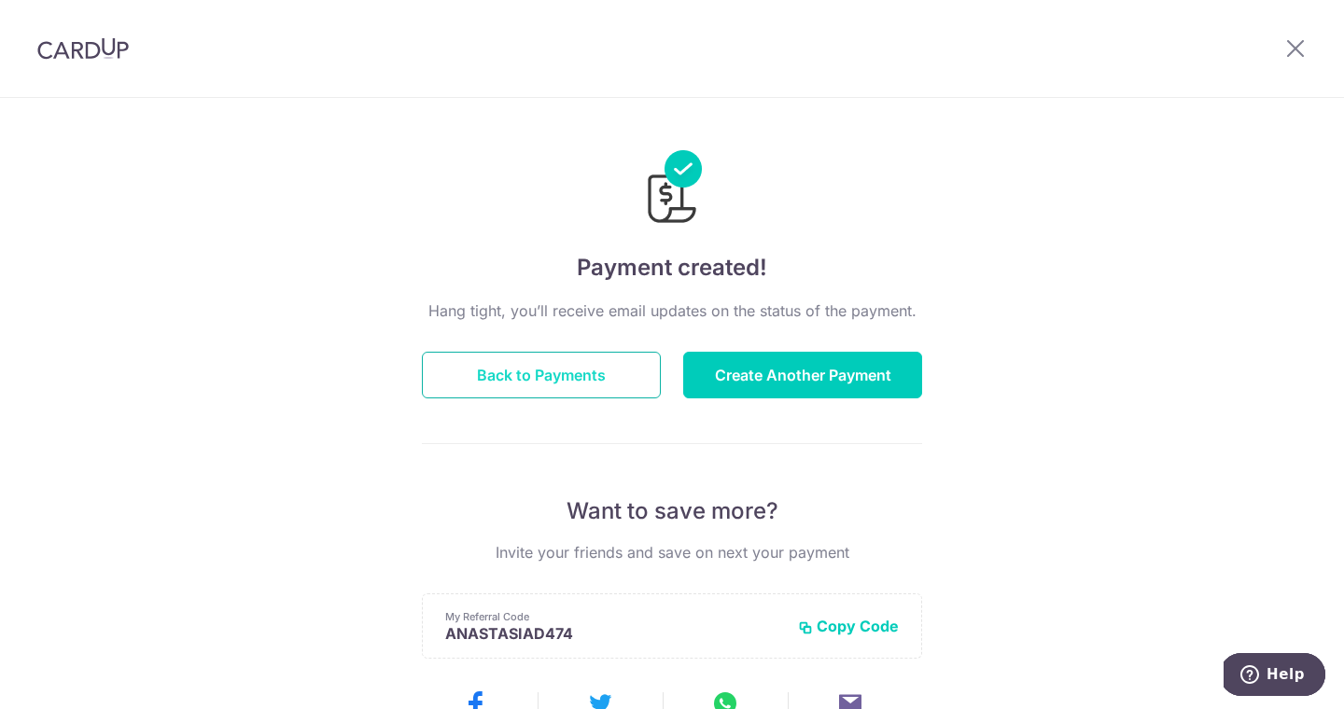
click at [559, 379] on button "Back to Payments" at bounding box center [541, 375] width 239 height 47
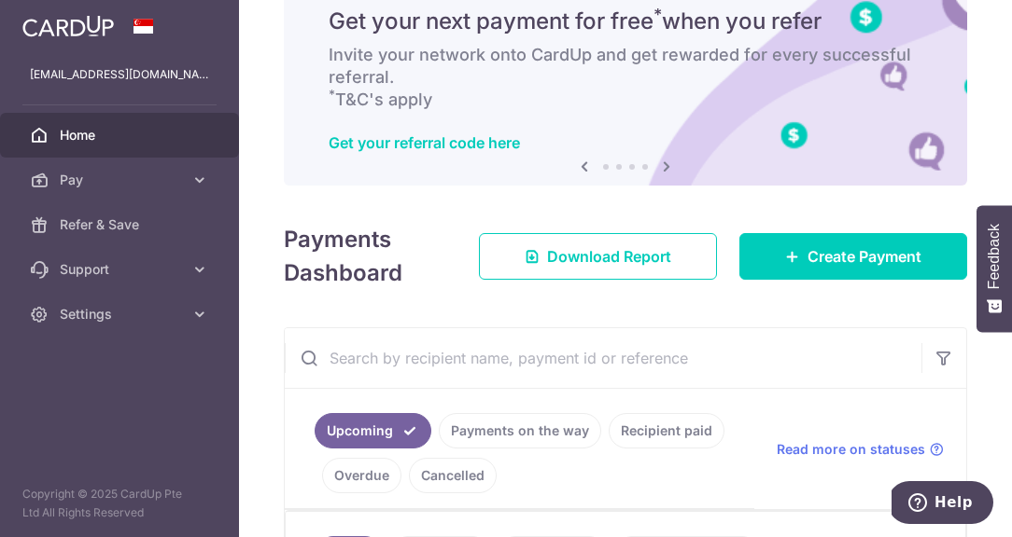
scroll to position [335, 0]
